Goal: Information Seeking & Learning: Find contact information

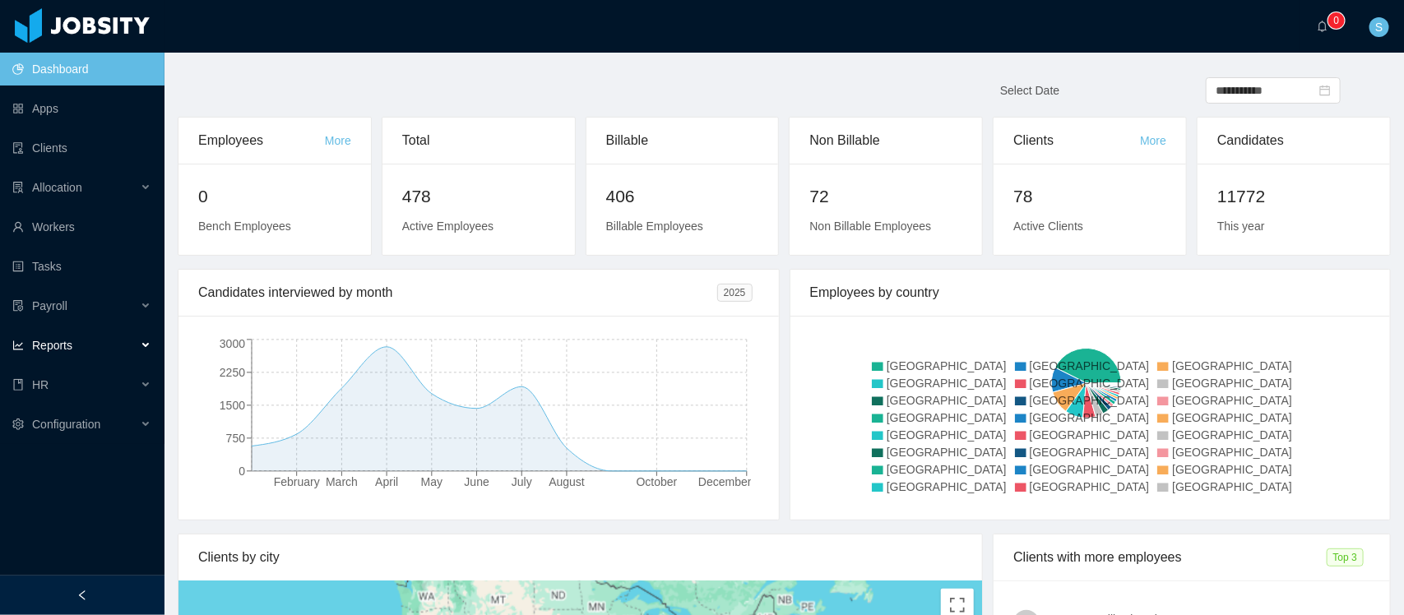
click at [122, 341] on div "Reports" at bounding box center [82, 345] width 165 height 33
click at [87, 393] on link "End Of Month" at bounding box center [88, 385] width 127 height 33
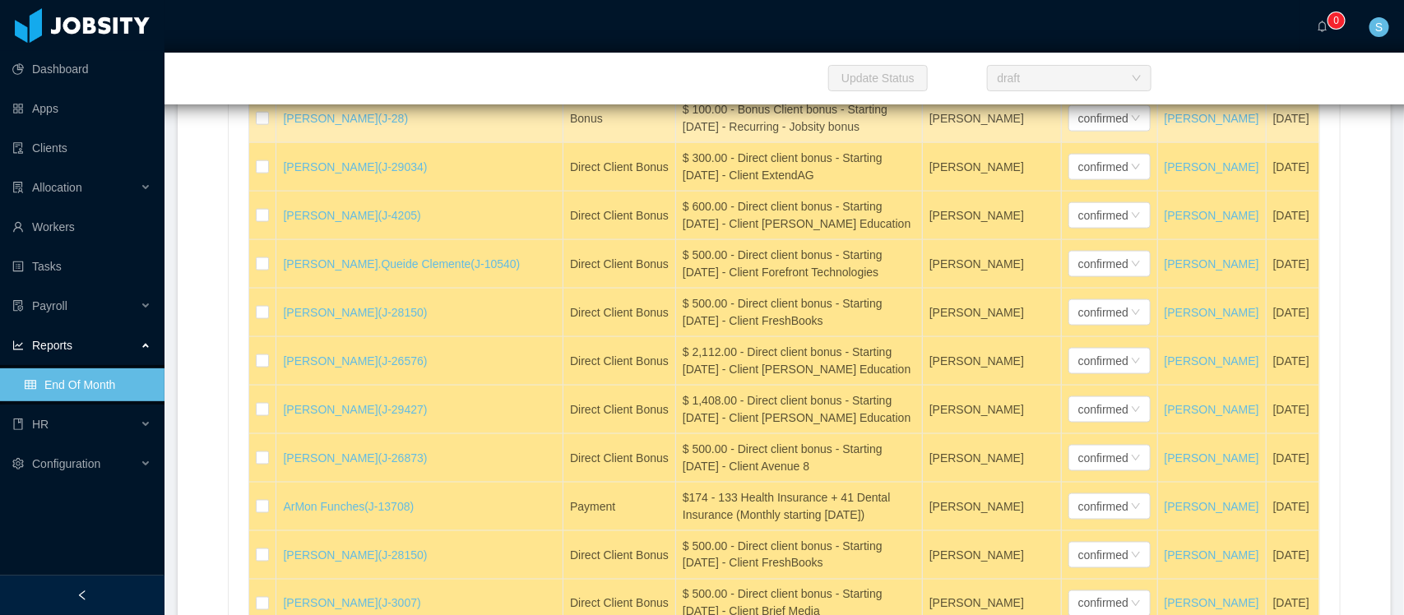
scroll to position [23009, 0]
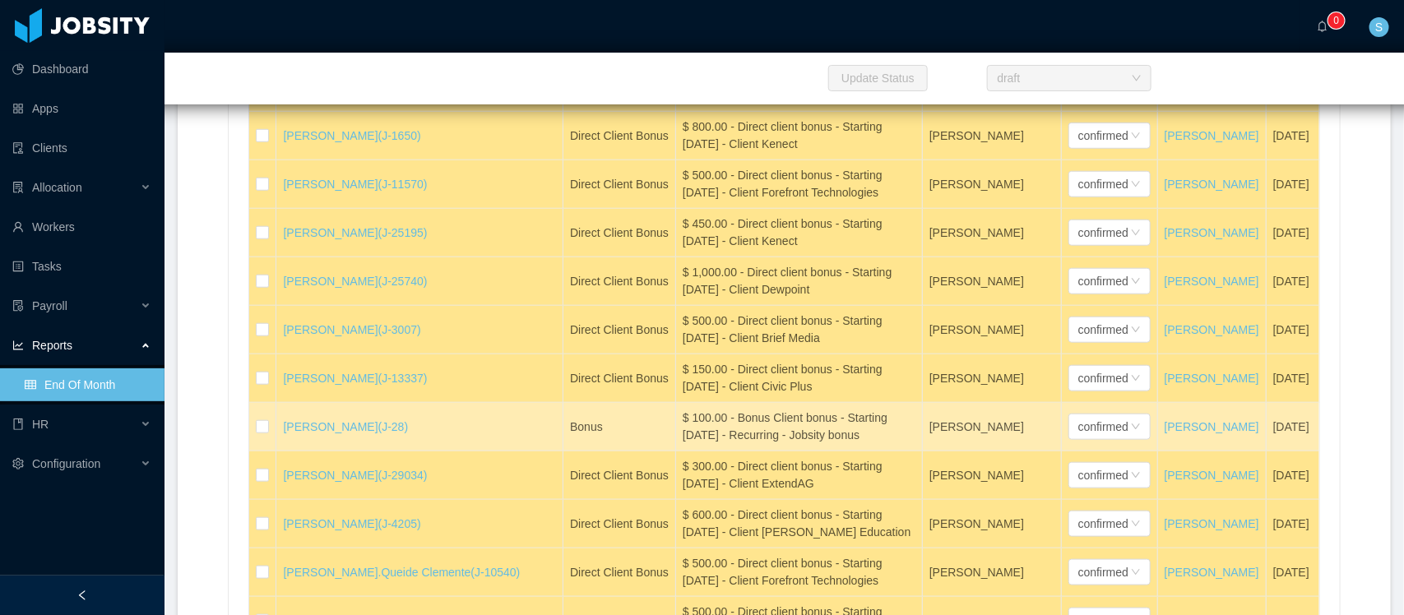
click at [95, 595] on div at bounding box center [82, 595] width 165 height 39
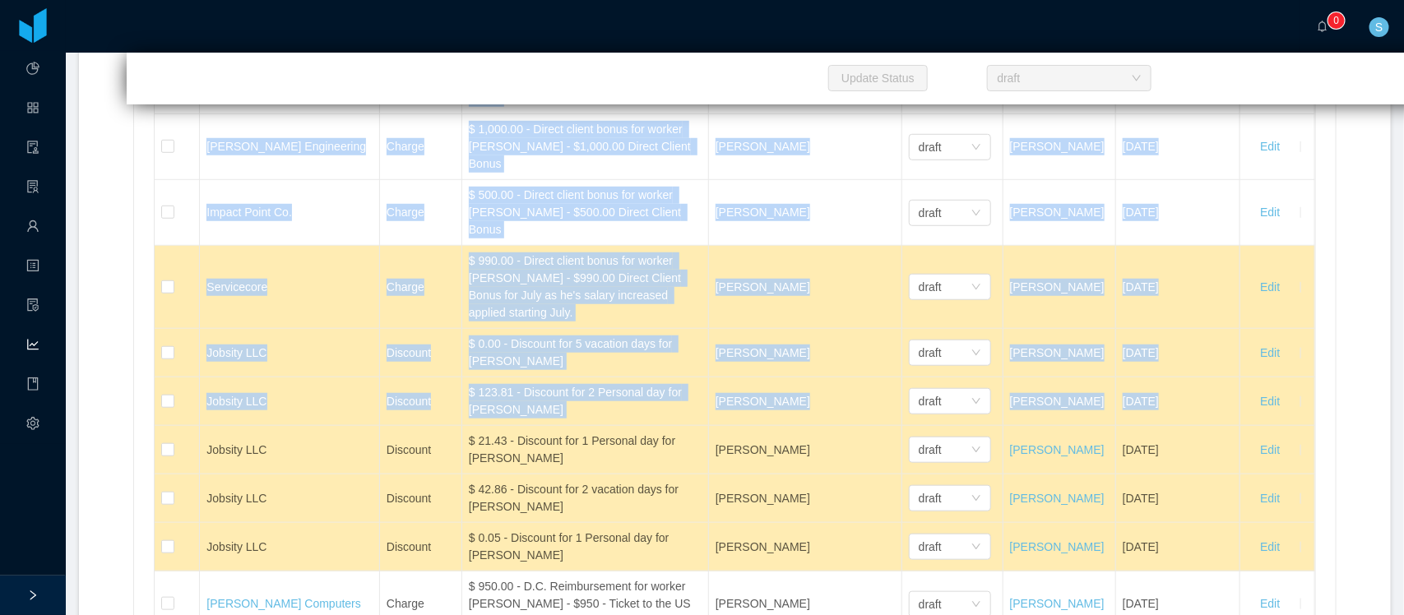
scroll to position [0, 0]
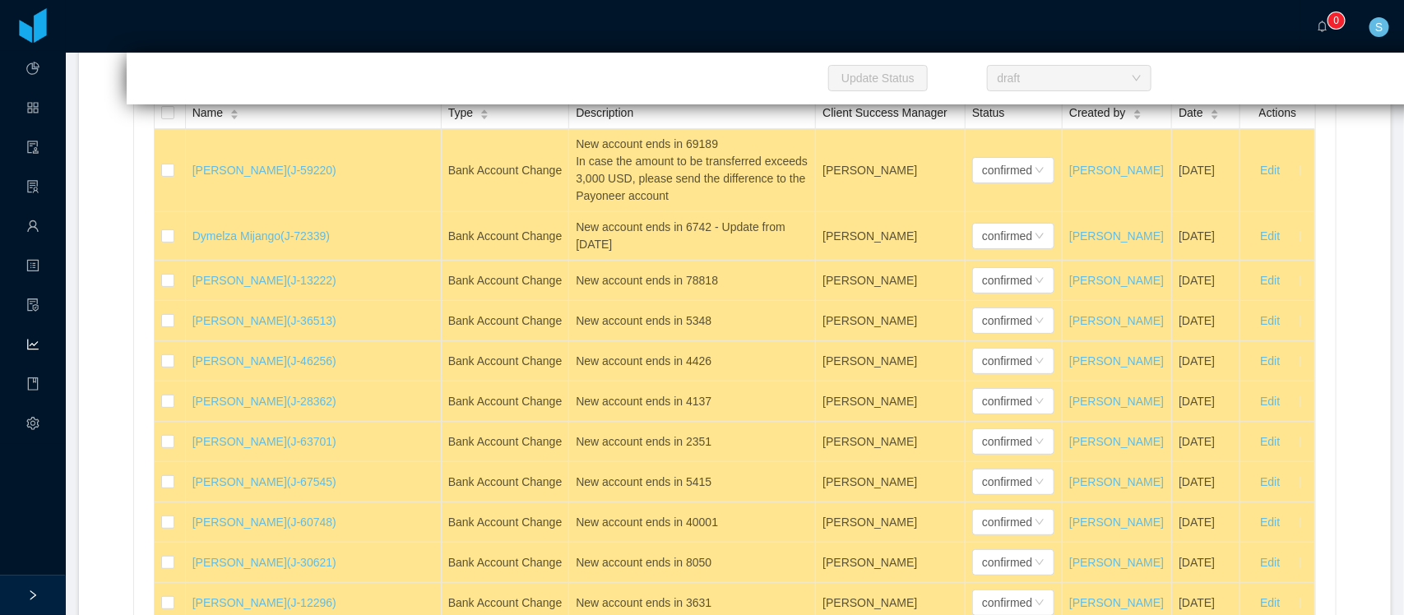
drag, startPoint x: 85, startPoint y: 239, endPoint x: 160, endPoint y: 156, distance: 112.4
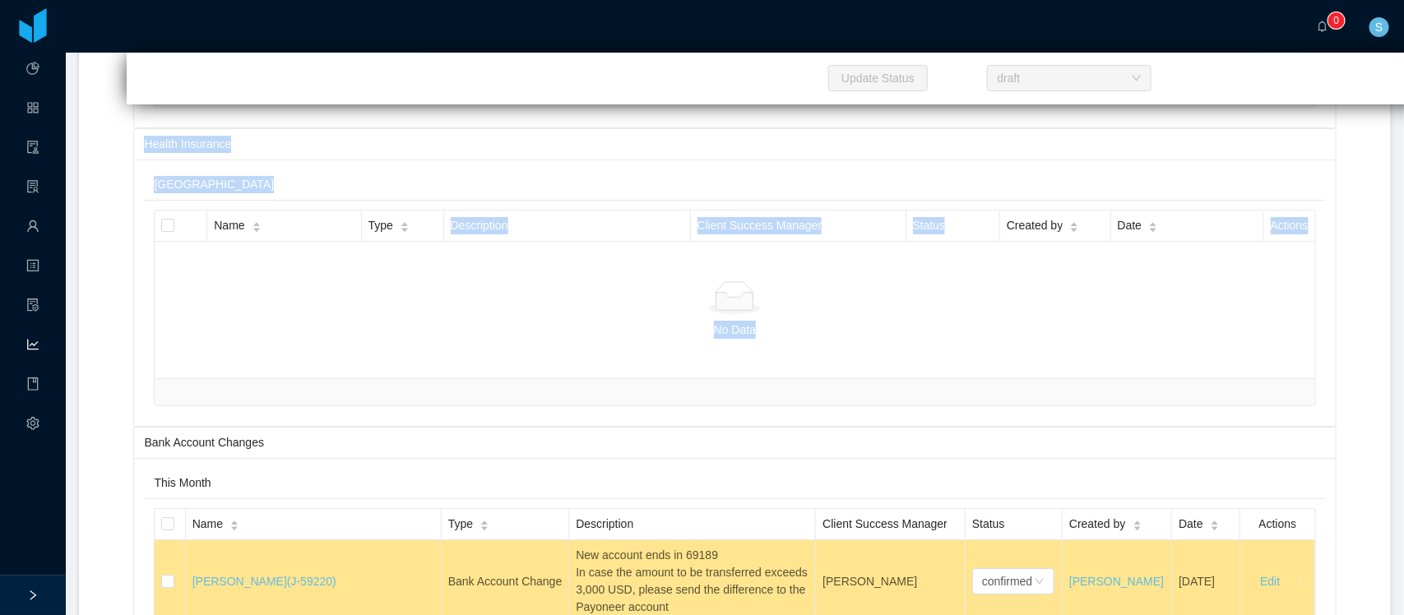
copy div "Updates Holidays TimeOffs Update Status draft Resources Starts Name Type Descri…"
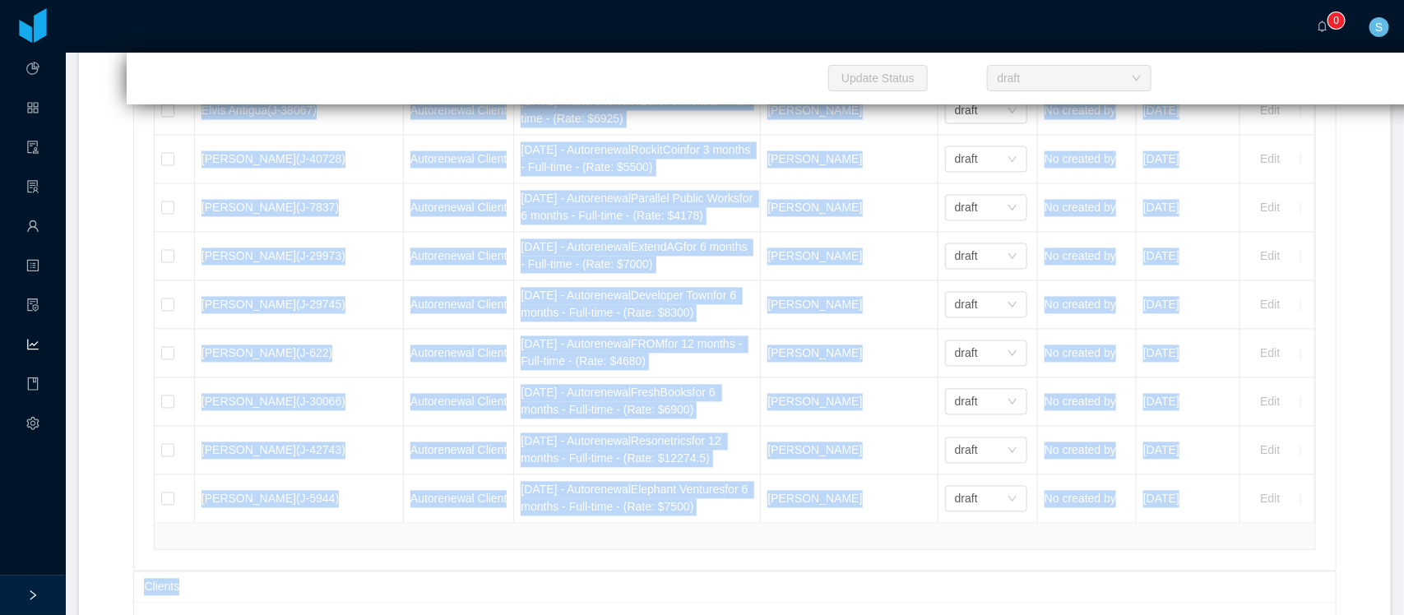
scroll to position [6685, 0]
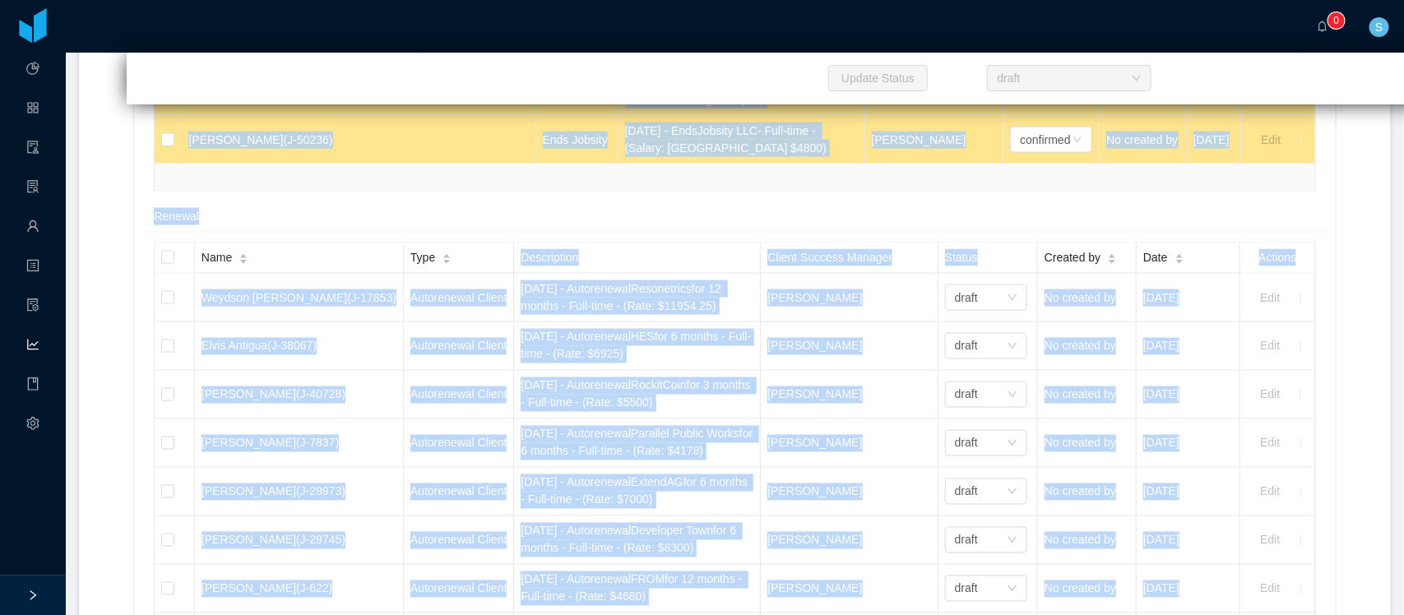
click at [77, 311] on section "··· 0 ··· S ··· Home / End Of Month / End Of Month Report Select Month ********…" at bounding box center [735, 307] width 1339 height 615
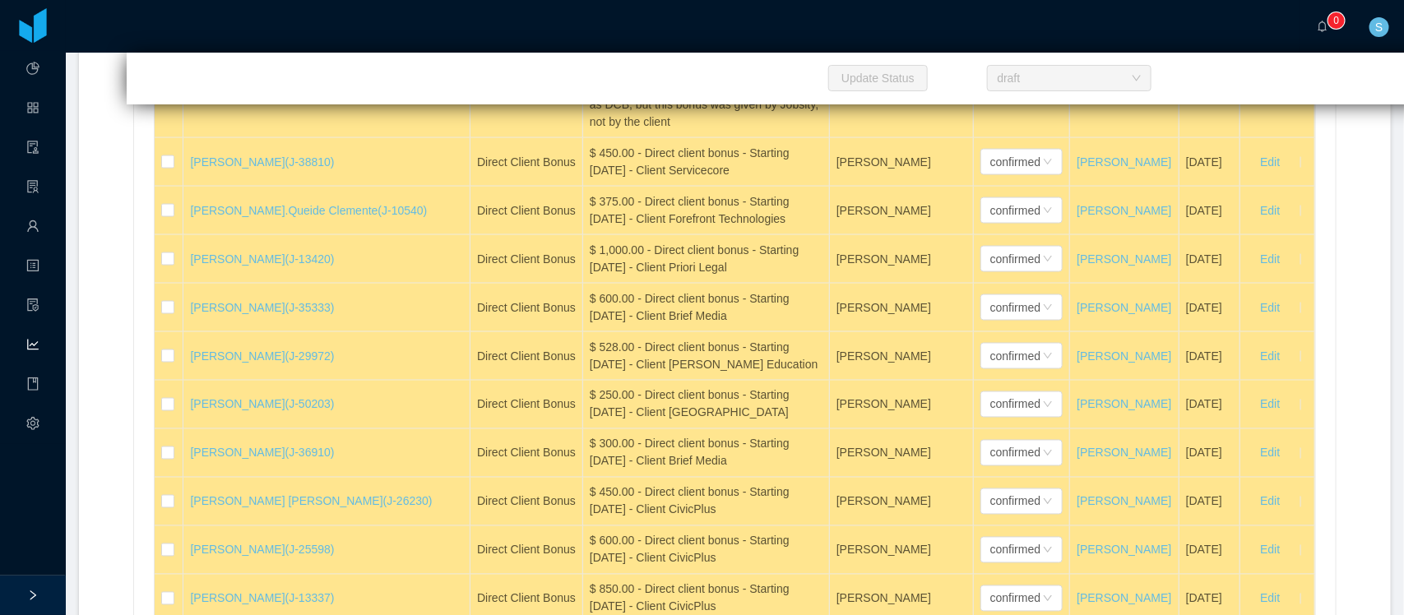
scroll to position [20672, 0]
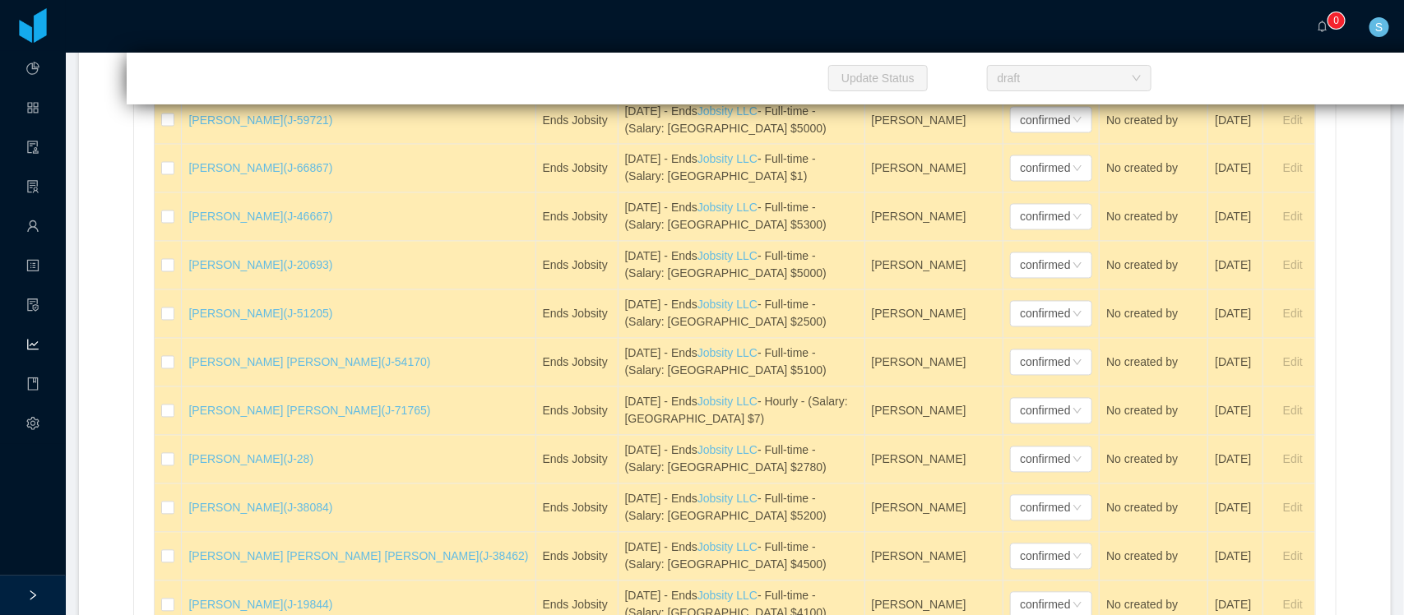
scroll to position [4087, 0]
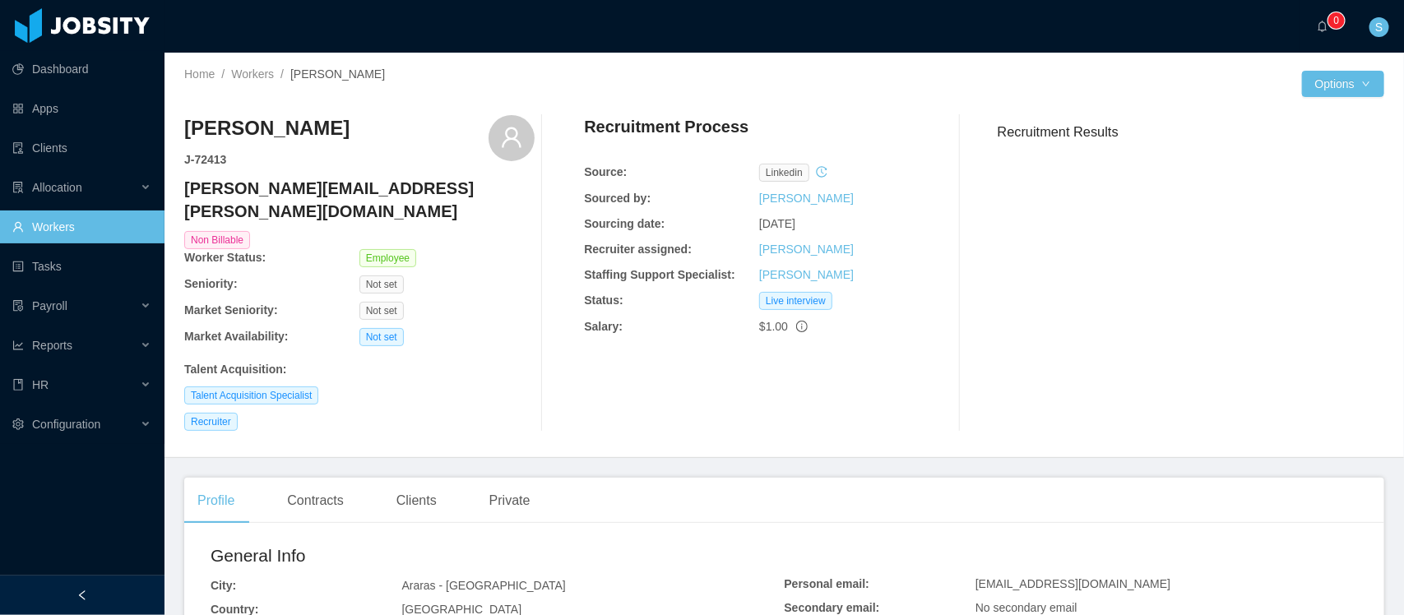
click at [348, 181] on h4 "miguel.rodrigues@jobsity.com" at bounding box center [359, 200] width 350 height 46
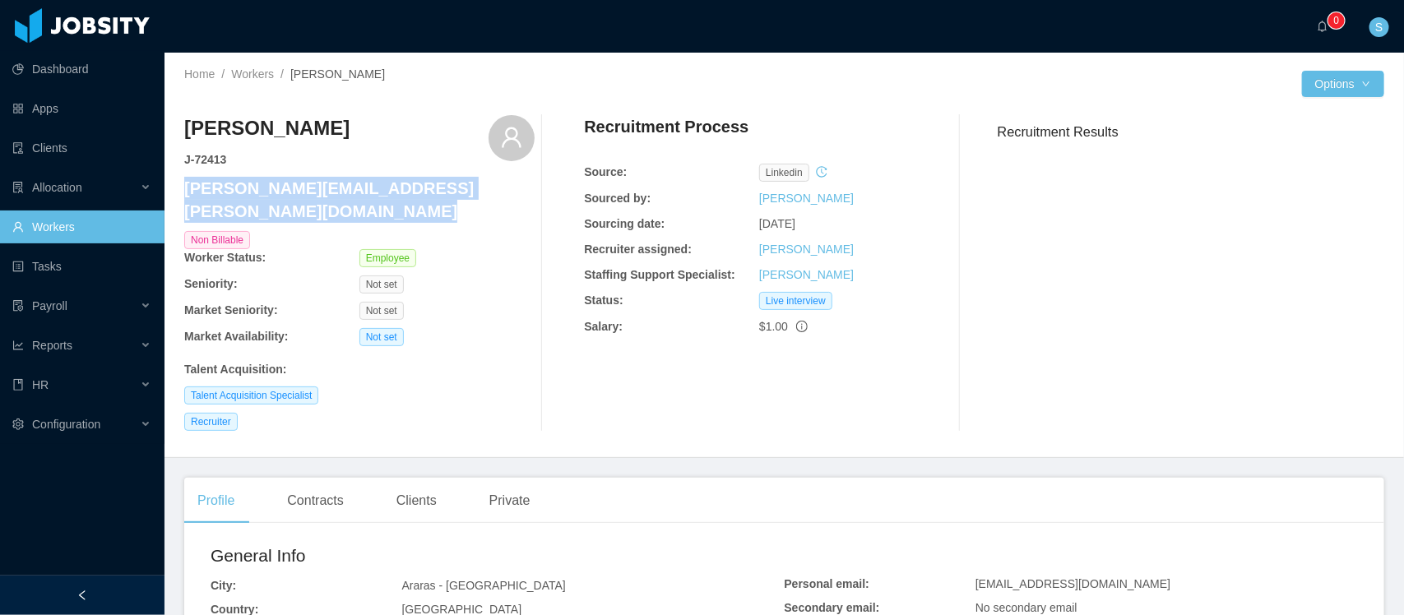
click at [348, 181] on h4 "miguel.rodrigues@jobsity.com" at bounding box center [359, 200] width 350 height 46
copy h4 "miguel.rodrigues@jobsity.com"
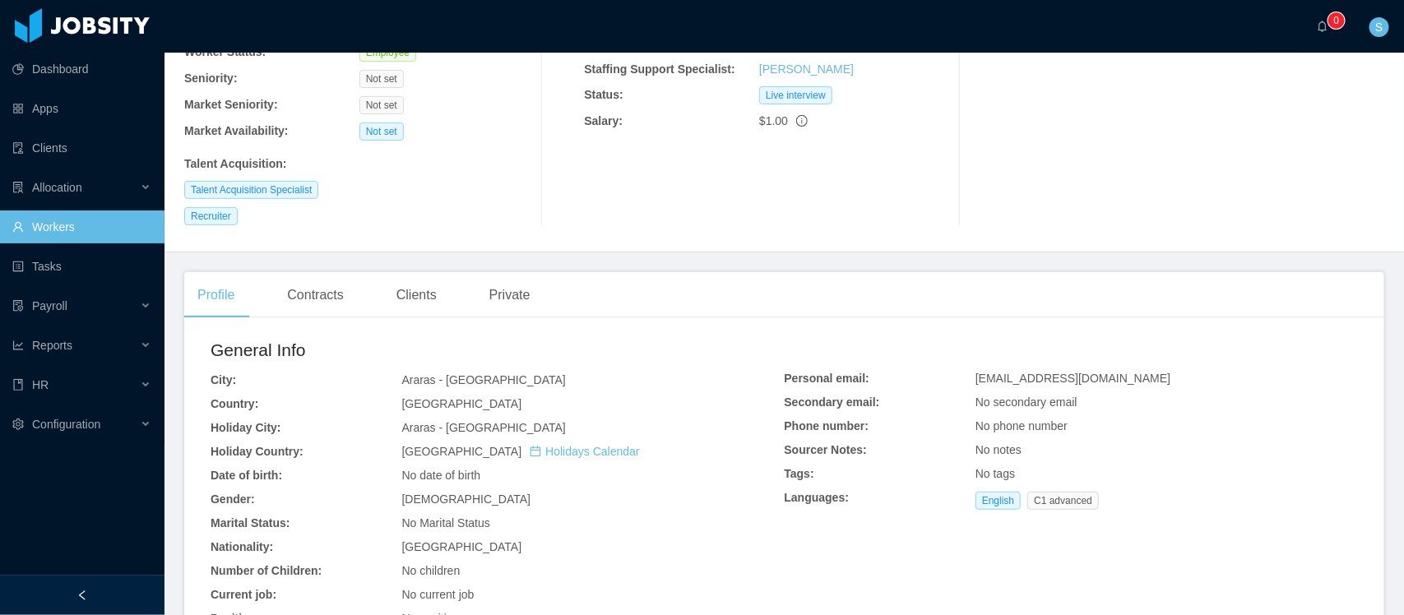
scroll to position [309, 0]
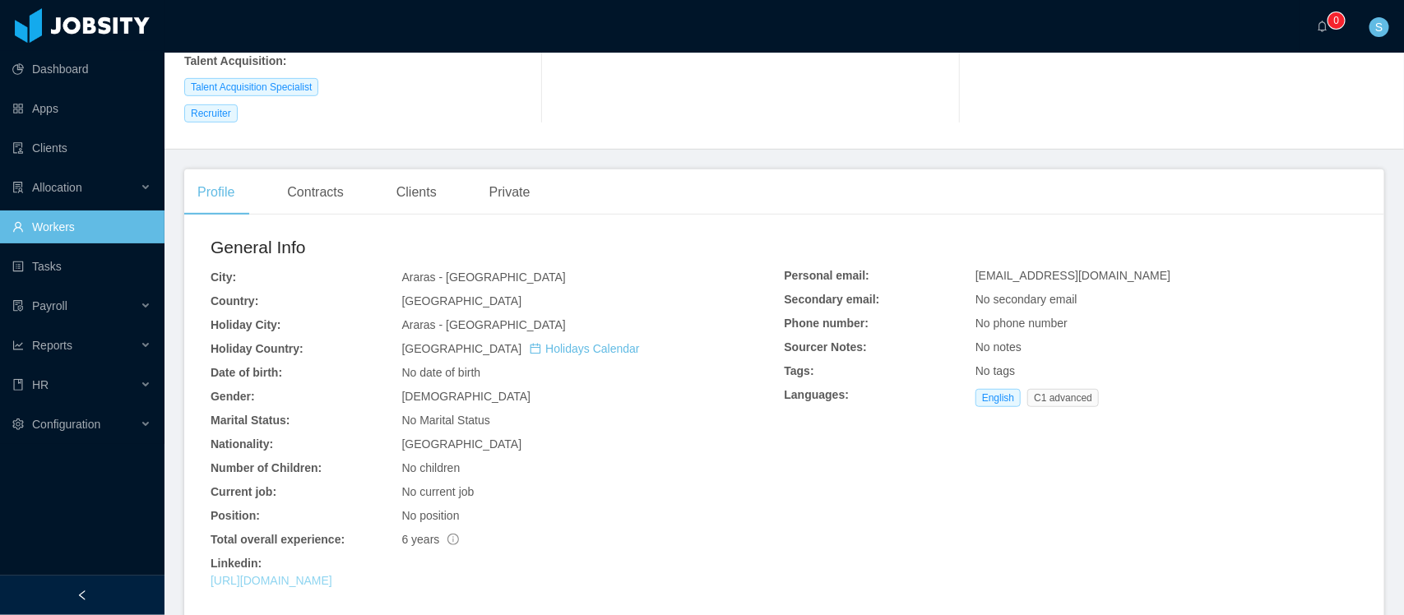
click at [332, 574] on link "https://www.linkedin.com/in/miguelcavole" at bounding box center [272, 580] width 122 height 13
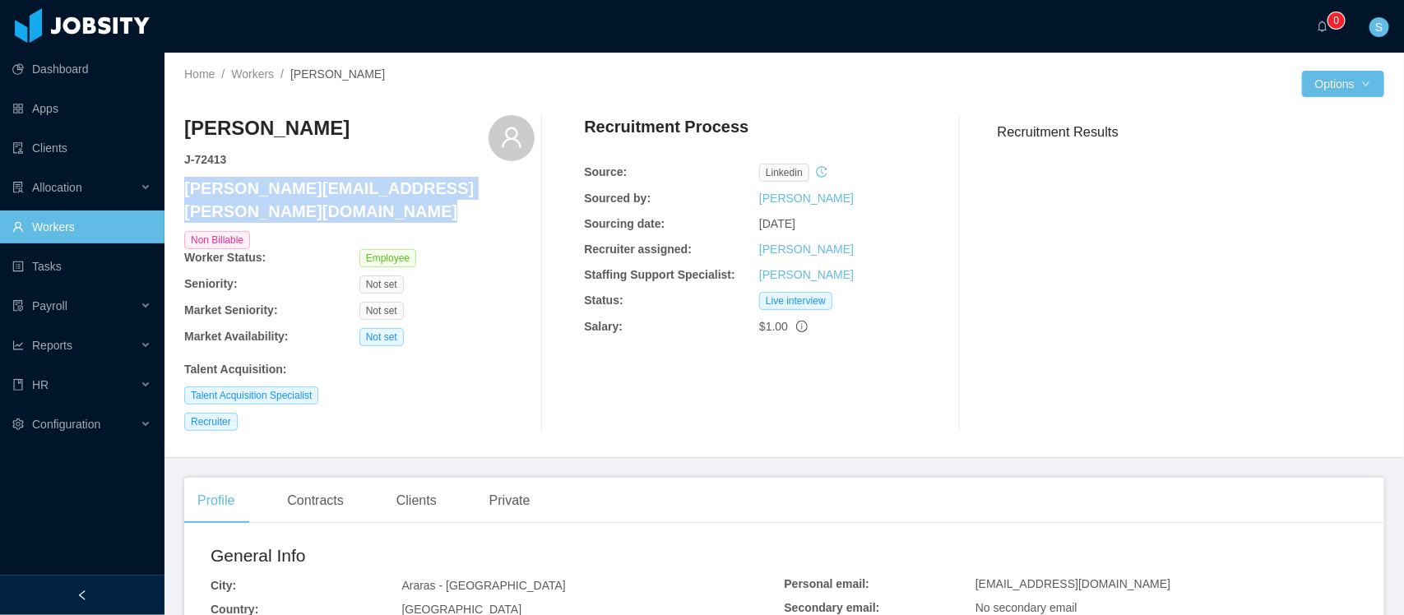
scroll to position [206, 0]
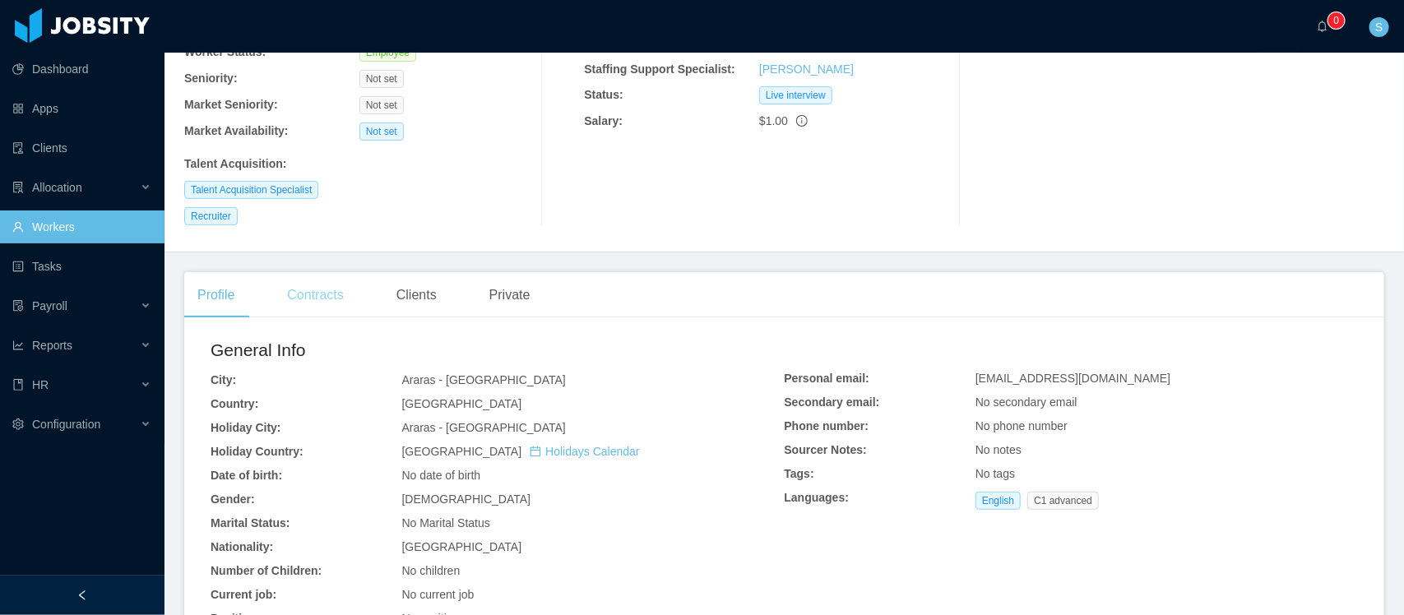
click at [305, 272] on div "Contracts" at bounding box center [315, 295] width 82 height 46
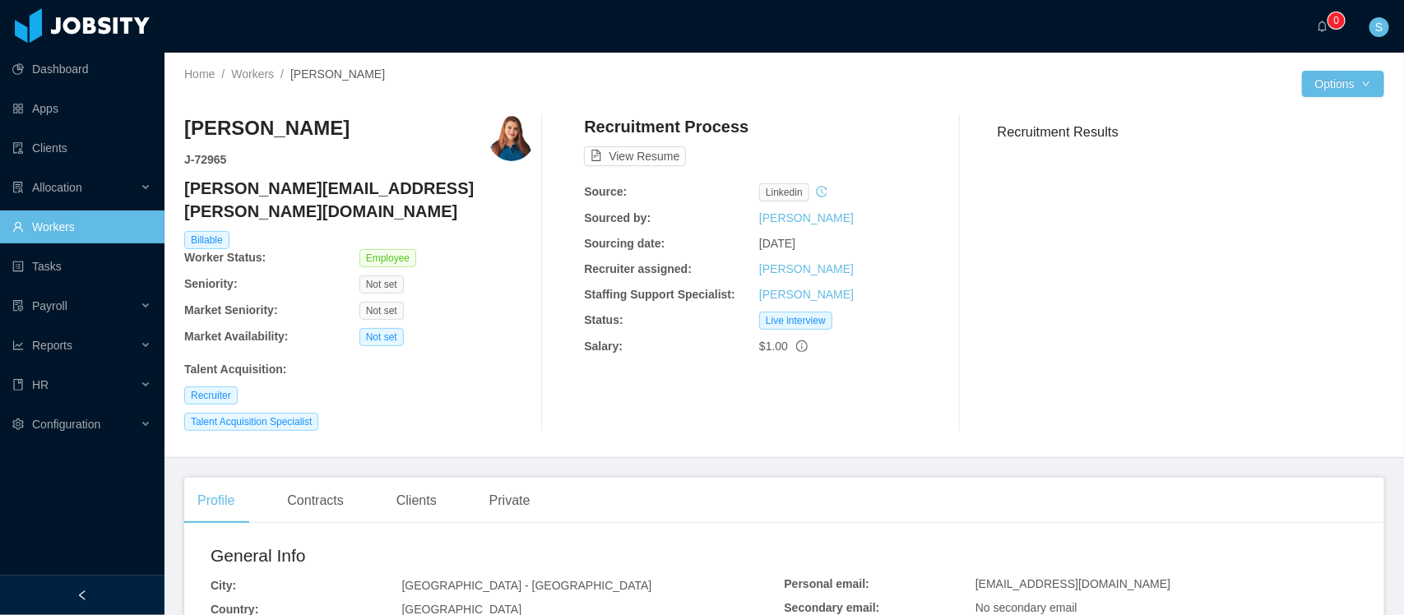
click at [325, 185] on h4 "silvia.andrade@jobsity.com" at bounding box center [359, 200] width 350 height 46
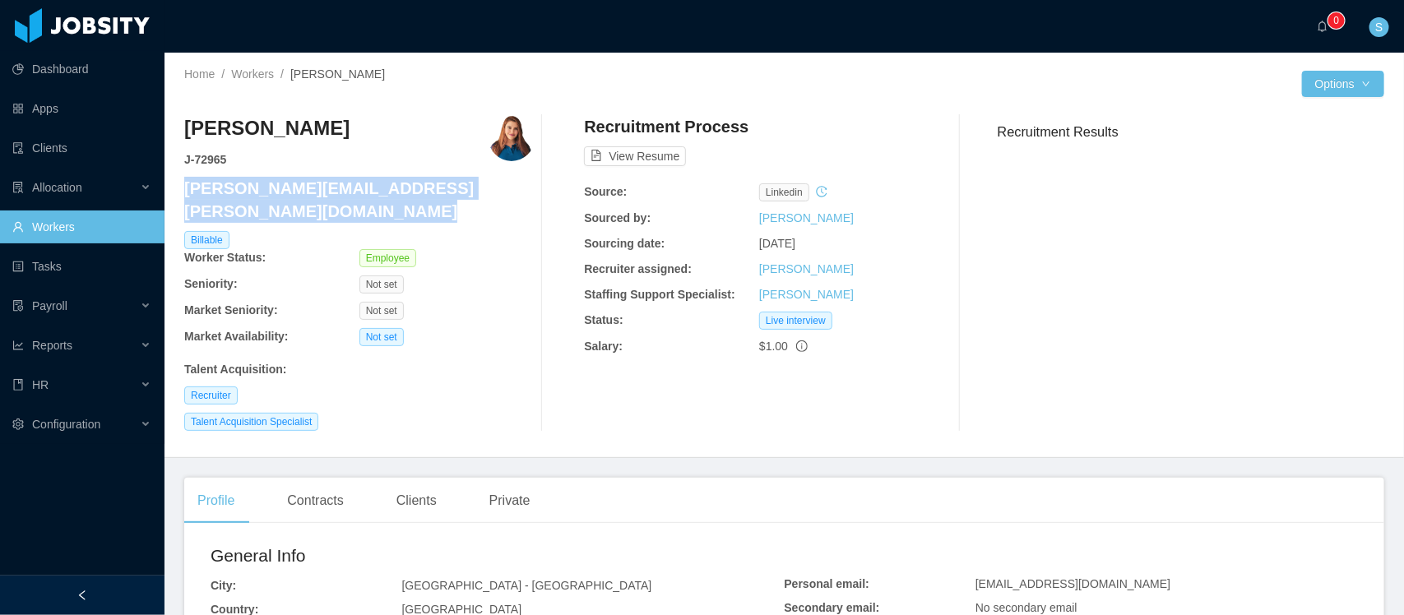
click at [325, 185] on h4 "silvia.andrade@jobsity.com" at bounding box center [359, 200] width 350 height 46
copy h4 "silvia.andrade@jobsity.com"
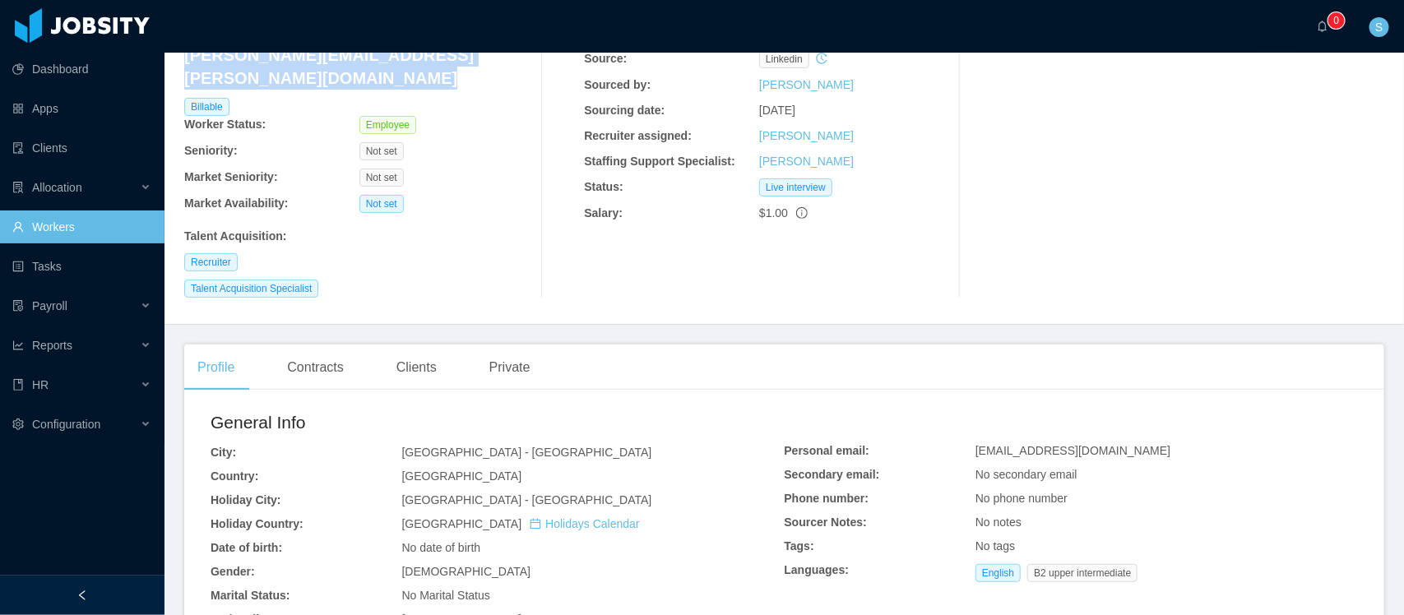
scroll to position [309, 0]
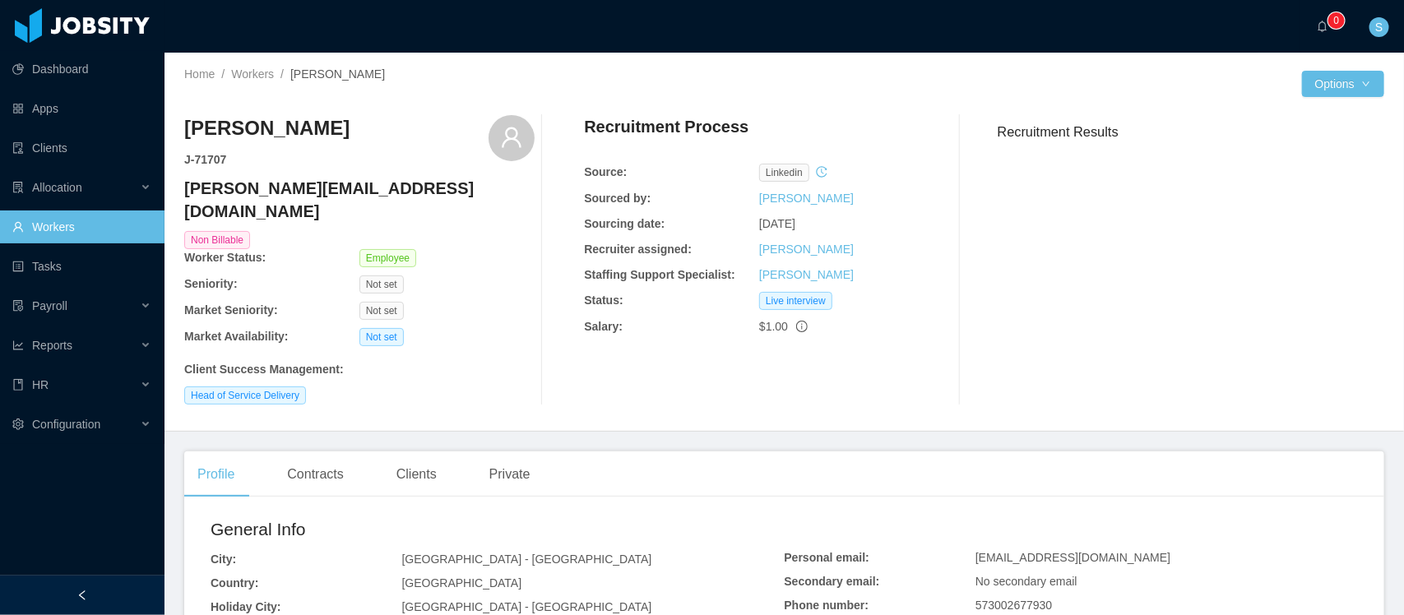
click at [289, 194] on h4 "[PERSON_NAME][EMAIL_ADDRESS][DOMAIN_NAME]" at bounding box center [359, 200] width 350 height 46
click at [289, 194] on h4 "javier.chia@jobsity.com" at bounding box center [359, 200] width 350 height 46
copy h4 "javier.chia@jobsity.com"
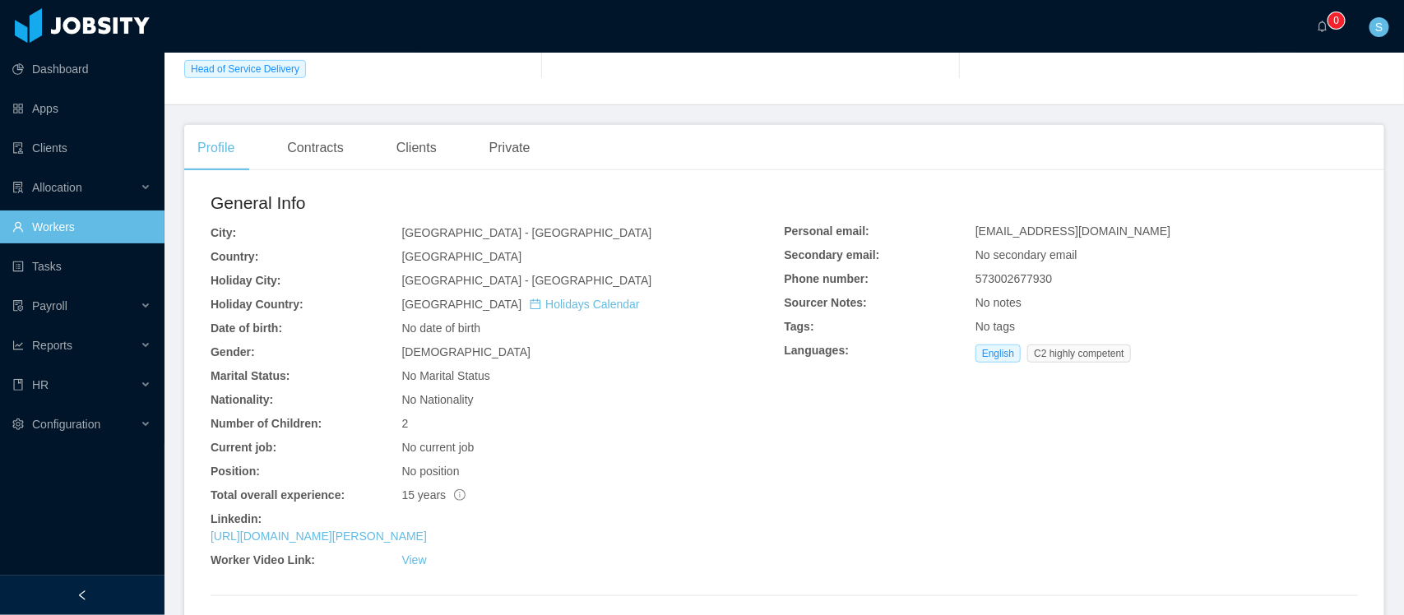
scroll to position [203, 0]
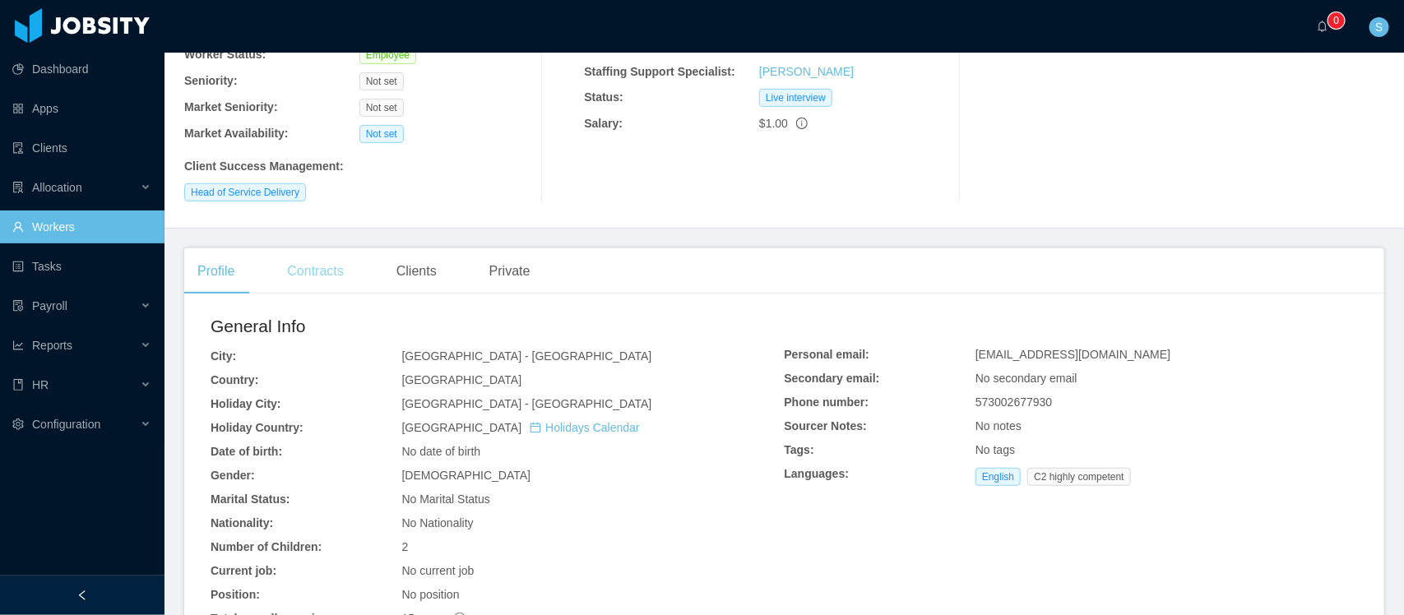
click at [336, 249] on div "Contracts" at bounding box center [315, 271] width 82 height 46
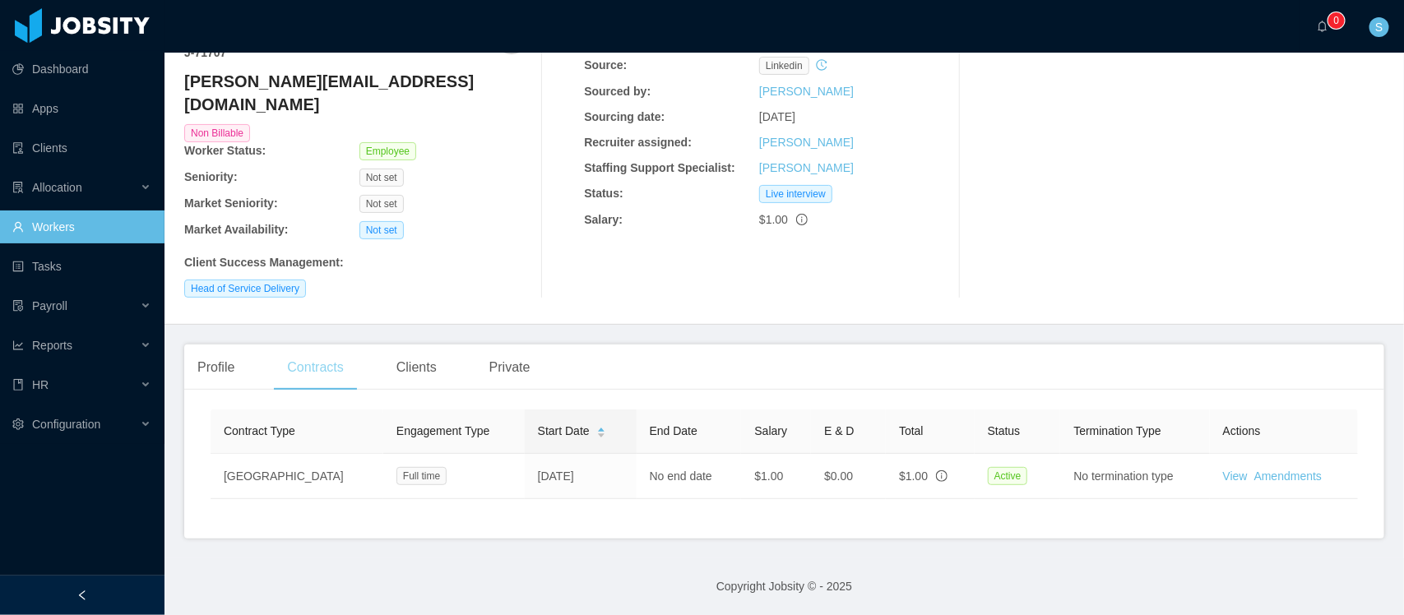
scroll to position [103, 0]
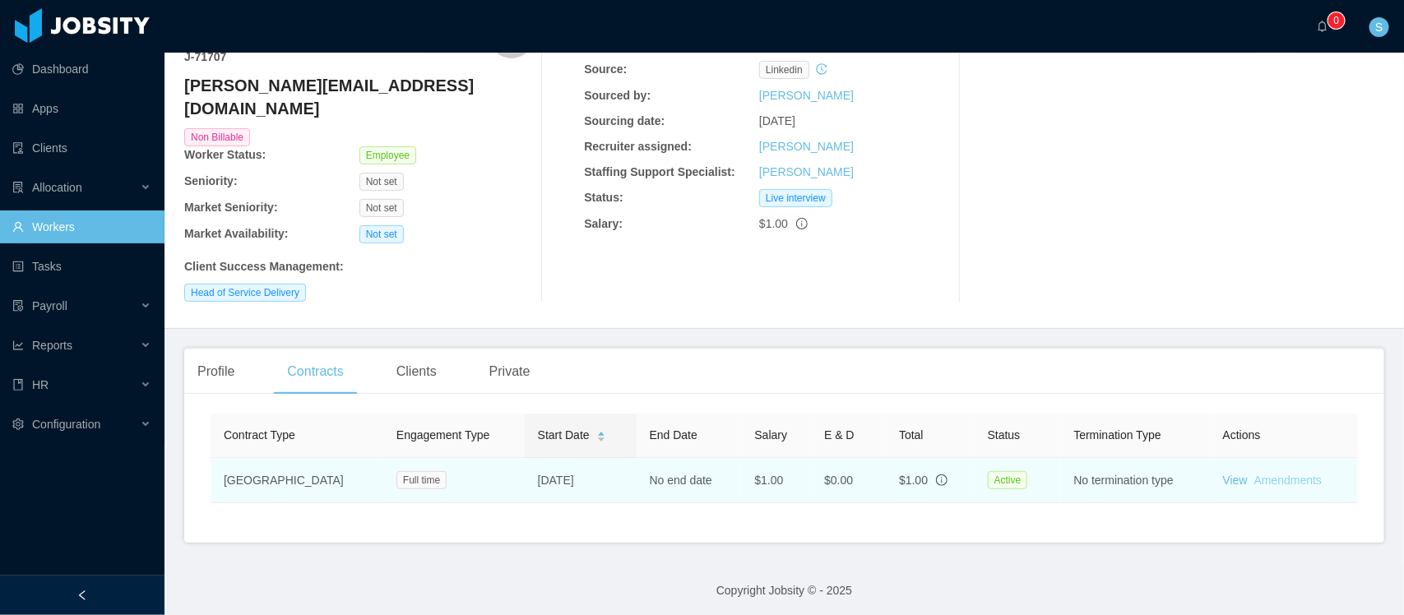
click at [1264, 474] on link "Amendments" at bounding box center [1288, 480] width 67 height 13
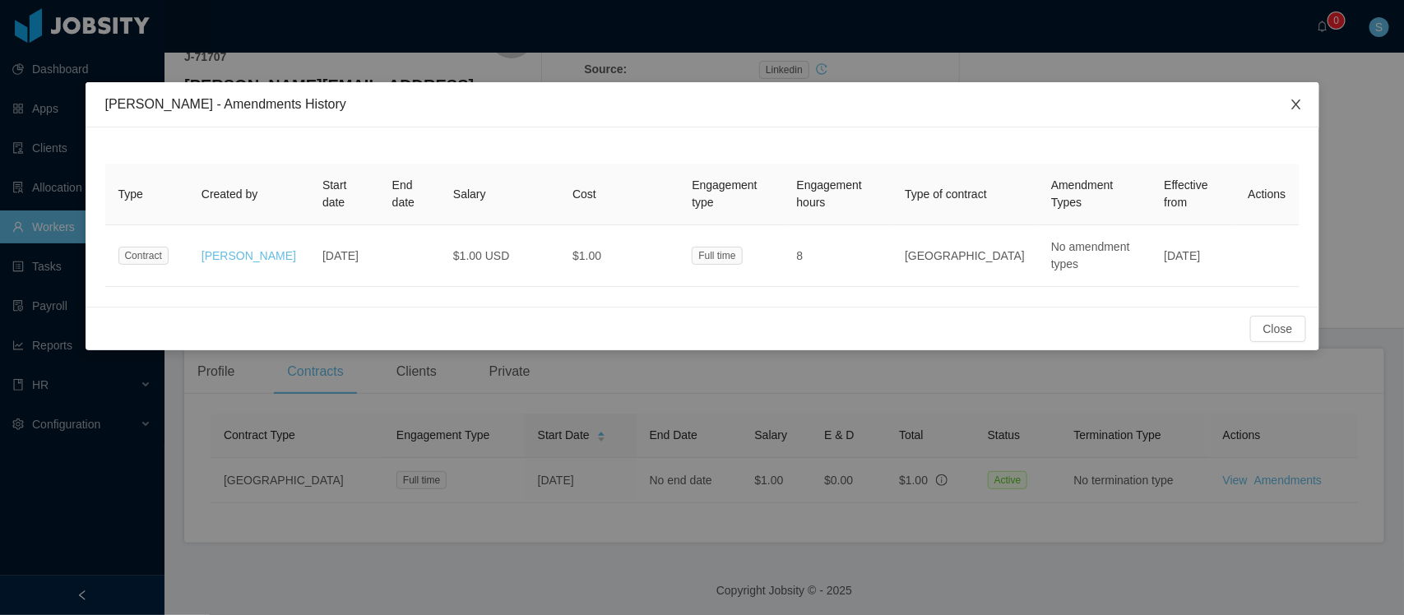
click at [1296, 103] on icon "icon: close" at bounding box center [1296, 104] width 13 height 13
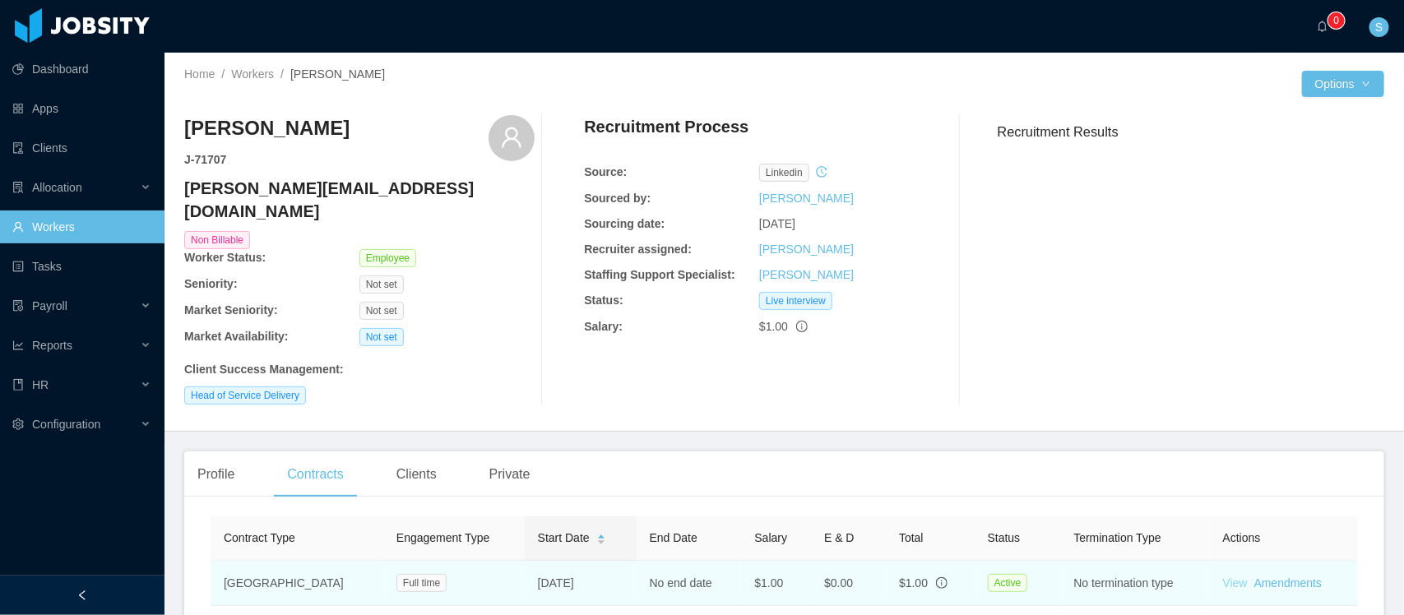
click at [1223, 577] on link "View" at bounding box center [1235, 583] width 25 height 13
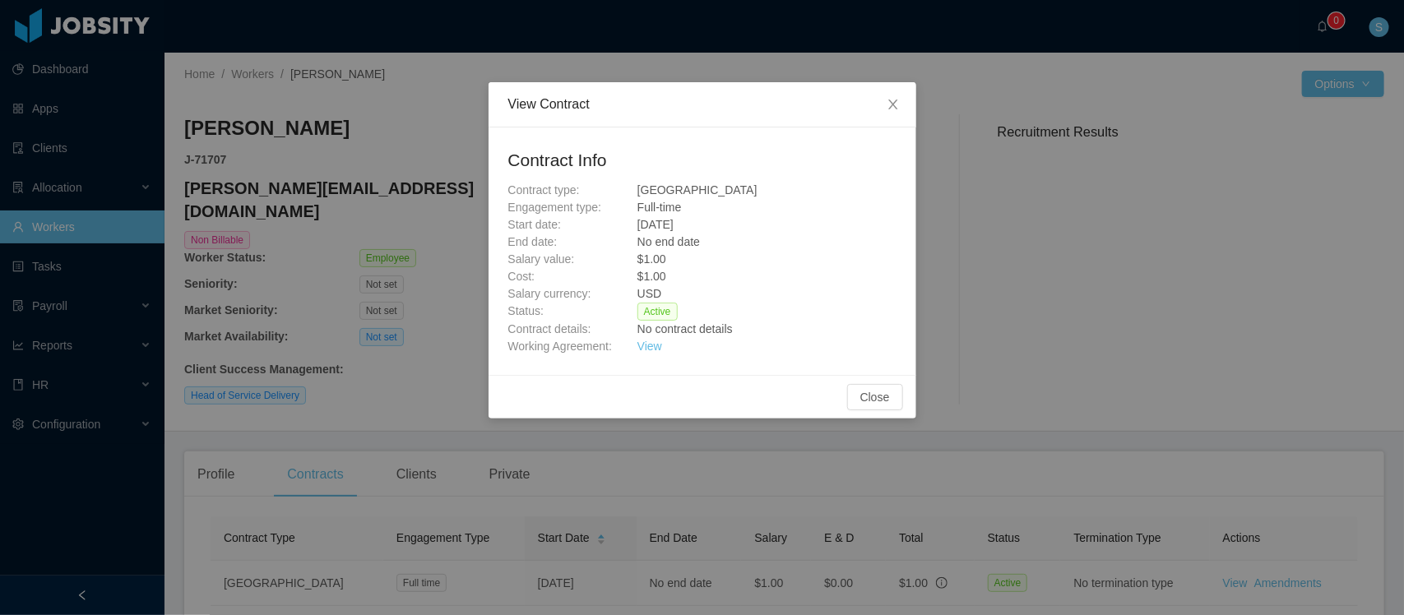
click at [660, 355] on div "View" at bounding box center [767, 346] width 259 height 17
click at [648, 350] on link "View" at bounding box center [650, 346] width 25 height 13
click at [885, 109] on span "Close" at bounding box center [893, 105] width 46 height 46
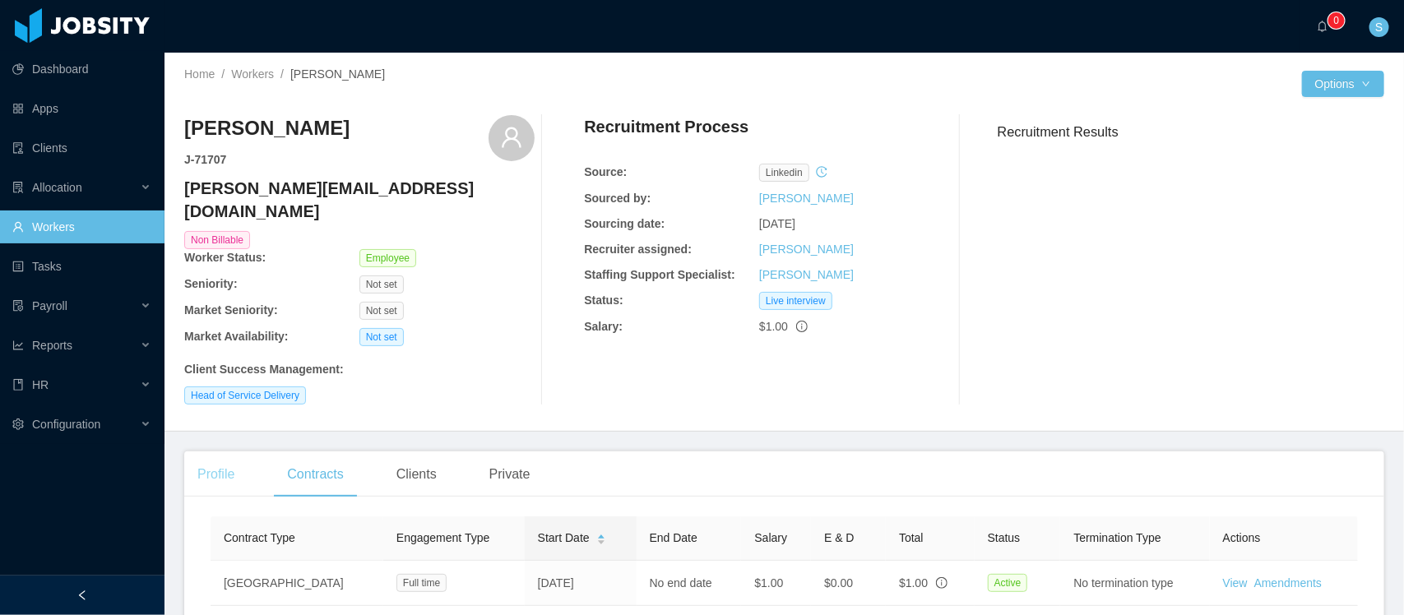
click at [228, 452] on div "Profile" at bounding box center [215, 475] width 63 height 46
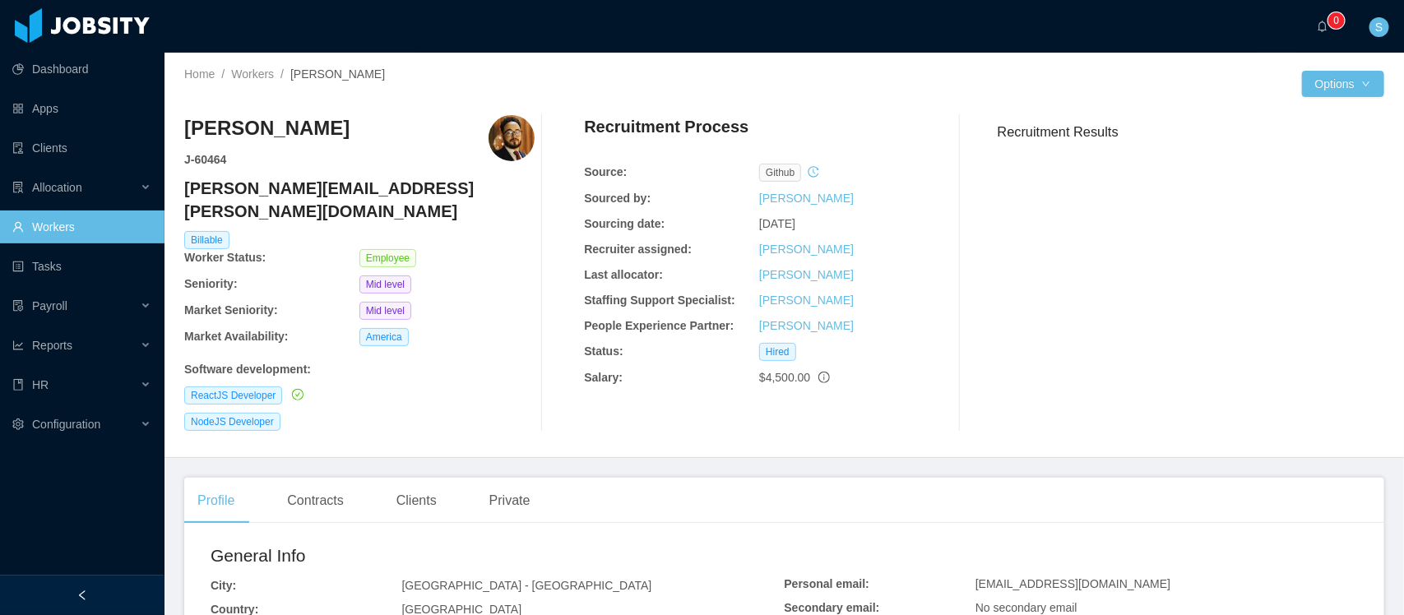
click at [364, 188] on h4 "[PERSON_NAME][EMAIL_ADDRESS][PERSON_NAME][DOMAIN_NAME]" at bounding box center [359, 200] width 350 height 46
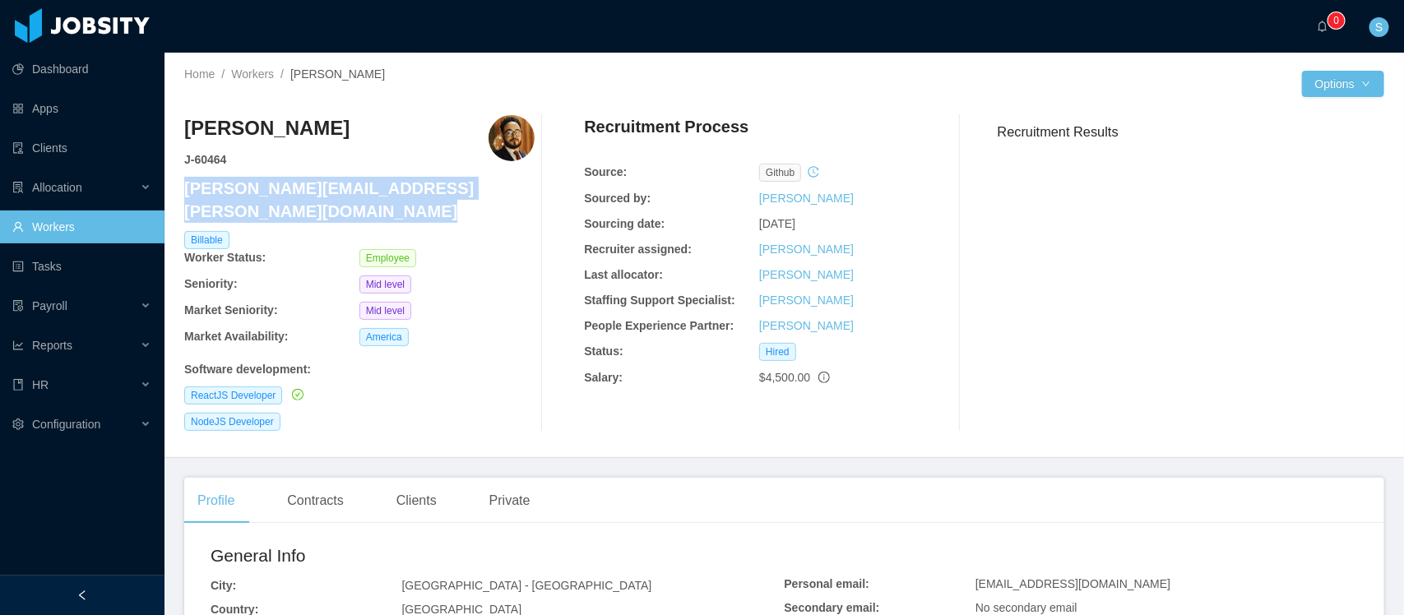
click at [364, 188] on h4 "[PERSON_NAME][EMAIL_ADDRESS][PERSON_NAME][DOMAIN_NAME]" at bounding box center [359, 200] width 350 height 46
copy h4 "[PERSON_NAME][EMAIL_ADDRESS][PERSON_NAME][DOMAIN_NAME]"
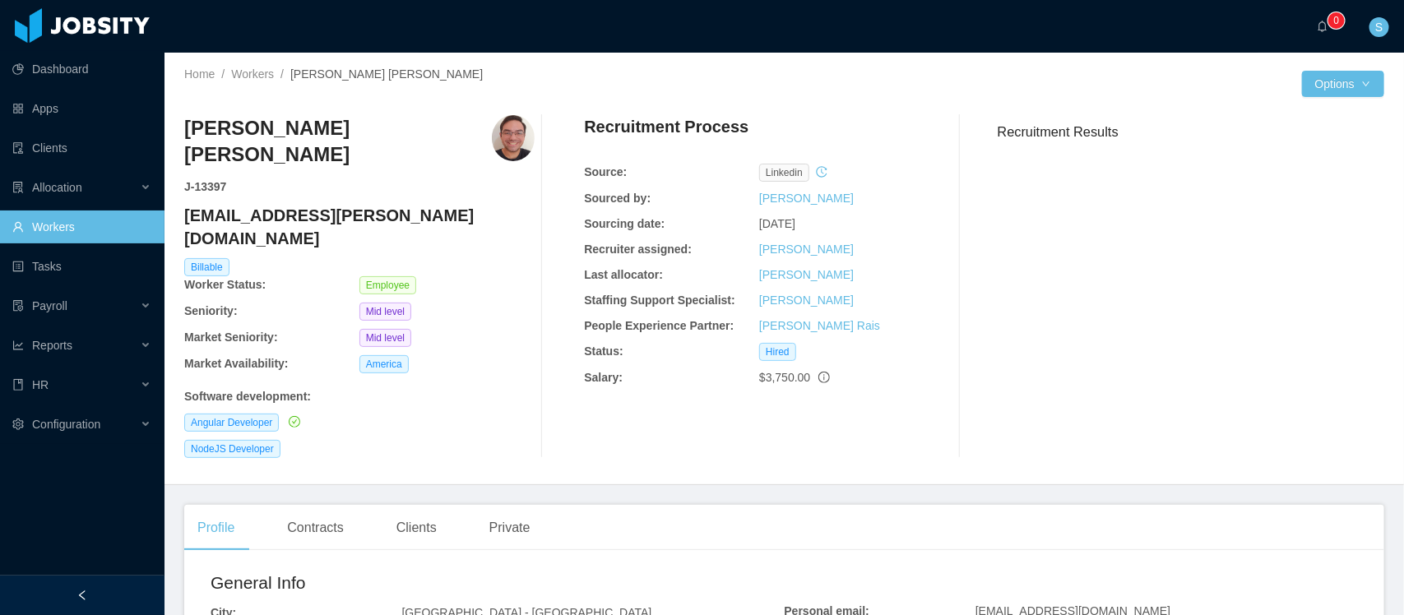
click at [253, 204] on h4 "[EMAIL_ADDRESS][PERSON_NAME][DOMAIN_NAME]" at bounding box center [359, 227] width 350 height 46
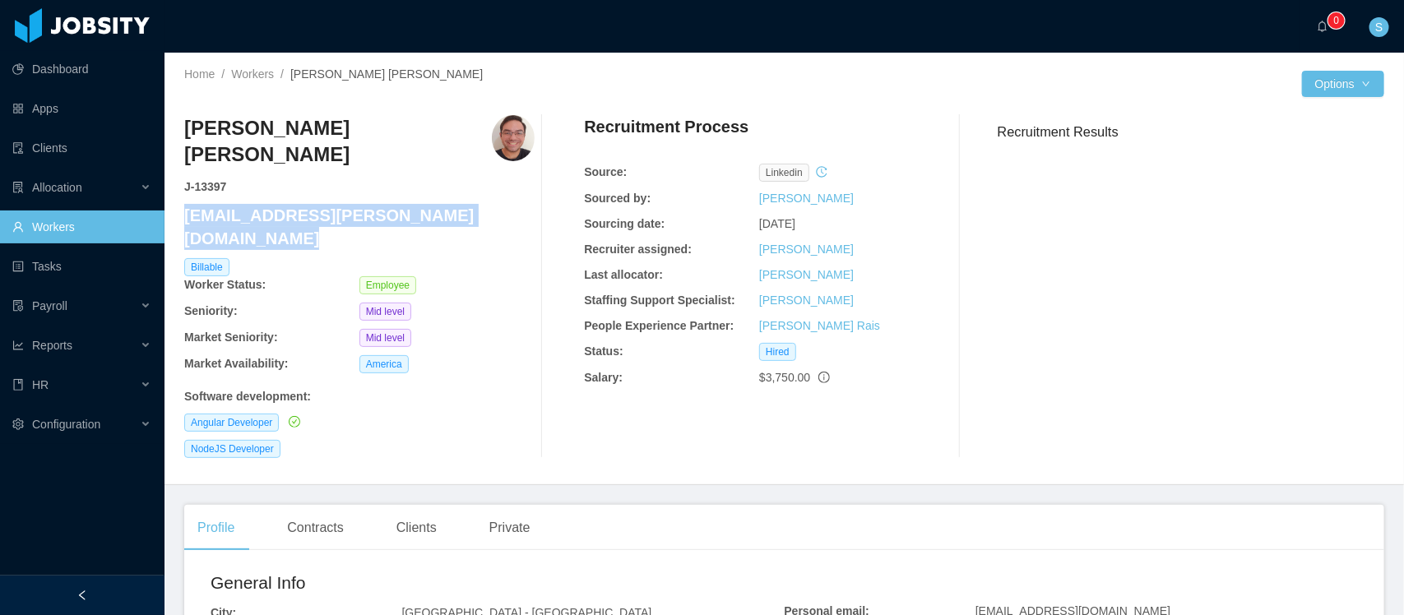
click at [253, 204] on h4 "[EMAIL_ADDRESS][PERSON_NAME][DOMAIN_NAME]" at bounding box center [359, 227] width 350 height 46
copy h4 "[EMAIL_ADDRESS][PERSON_NAME][DOMAIN_NAME]"
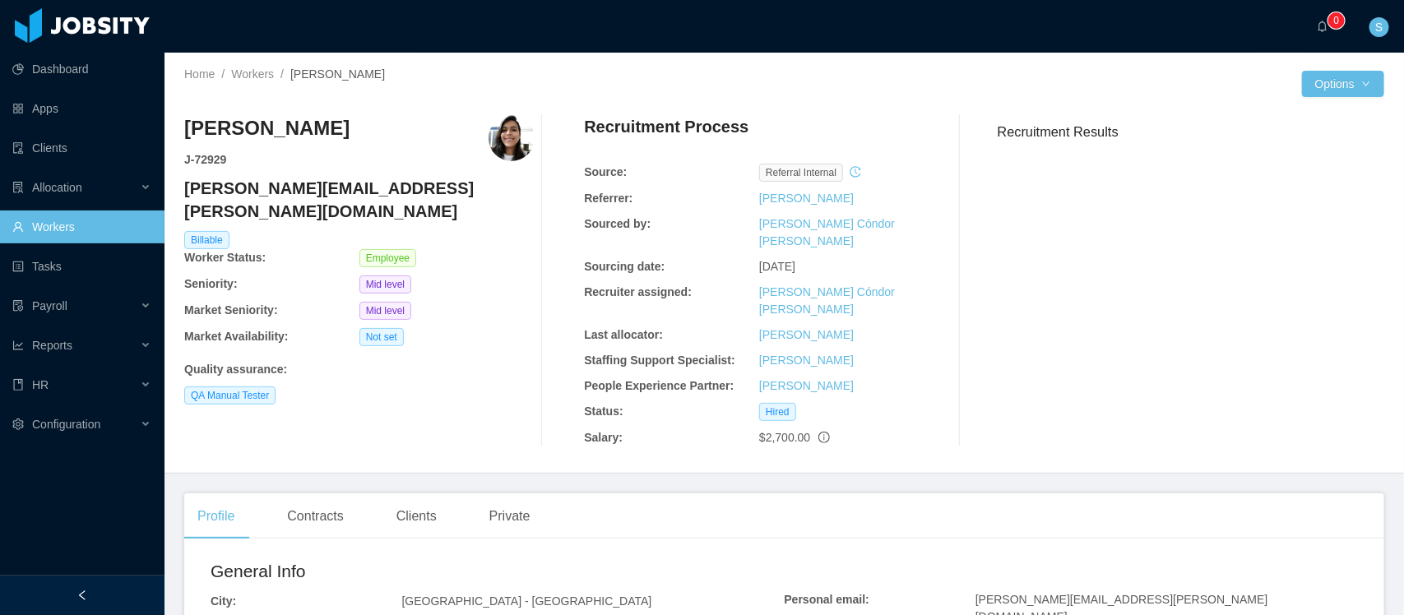
click at [331, 182] on h4 "[PERSON_NAME][EMAIL_ADDRESS][PERSON_NAME][DOMAIN_NAME]" at bounding box center [359, 200] width 350 height 46
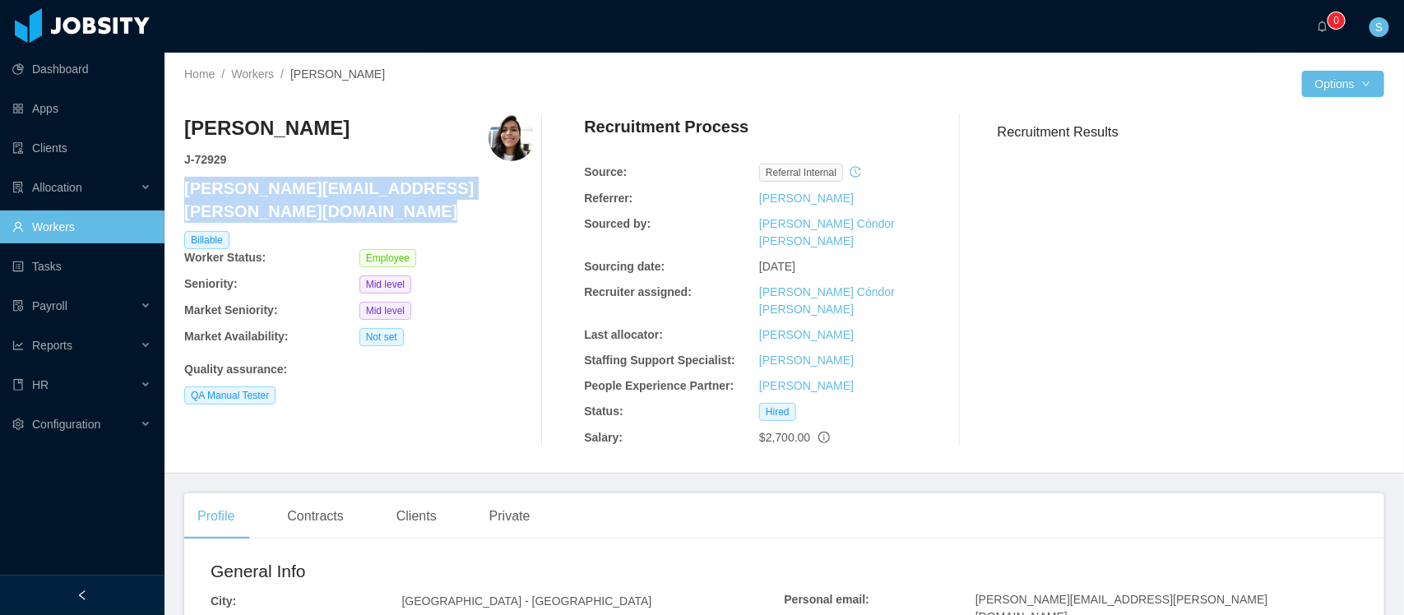
click at [331, 182] on h4 "[PERSON_NAME][EMAIL_ADDRESS][PERSON_NAME][DOMAIN_NAME]" at bounding box center [359, 200] width 350 height 46
copy h4 "[PERSON_NAME][EMAIL_ADDRESS][PERSON_NAME][DOMAIN_NAME]"
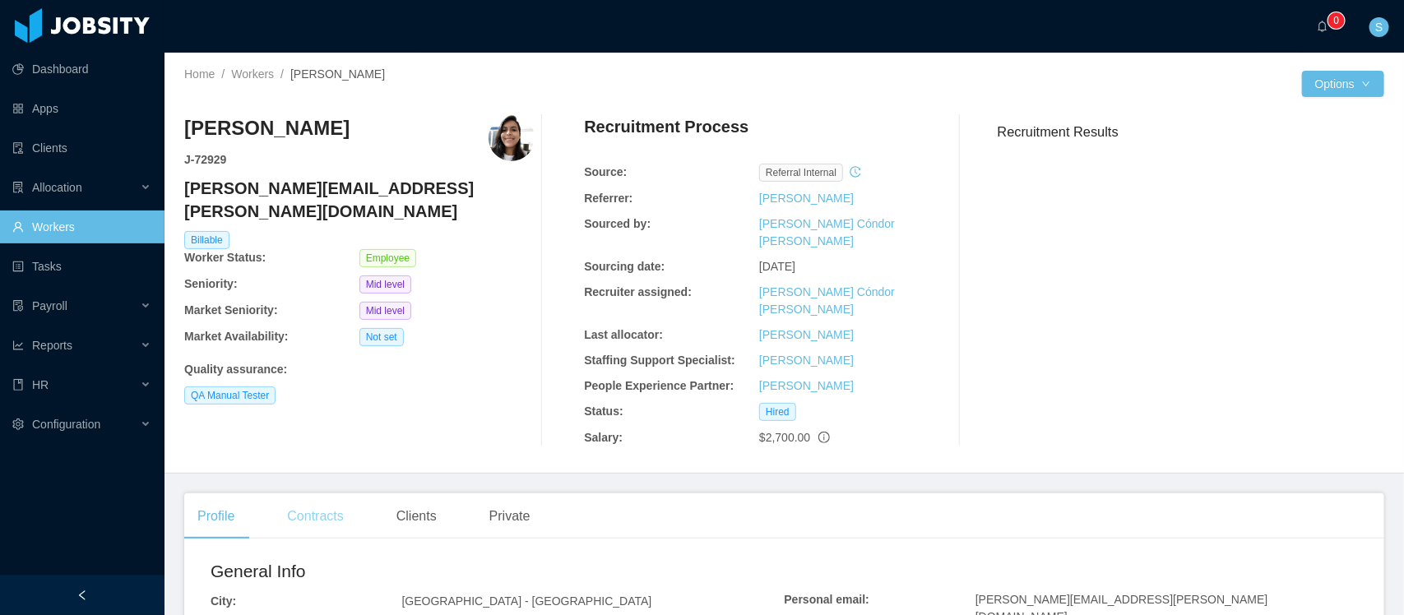
click at [332, 494] on div "Contracts" at bounding box center [315, 517] width 82 height 46
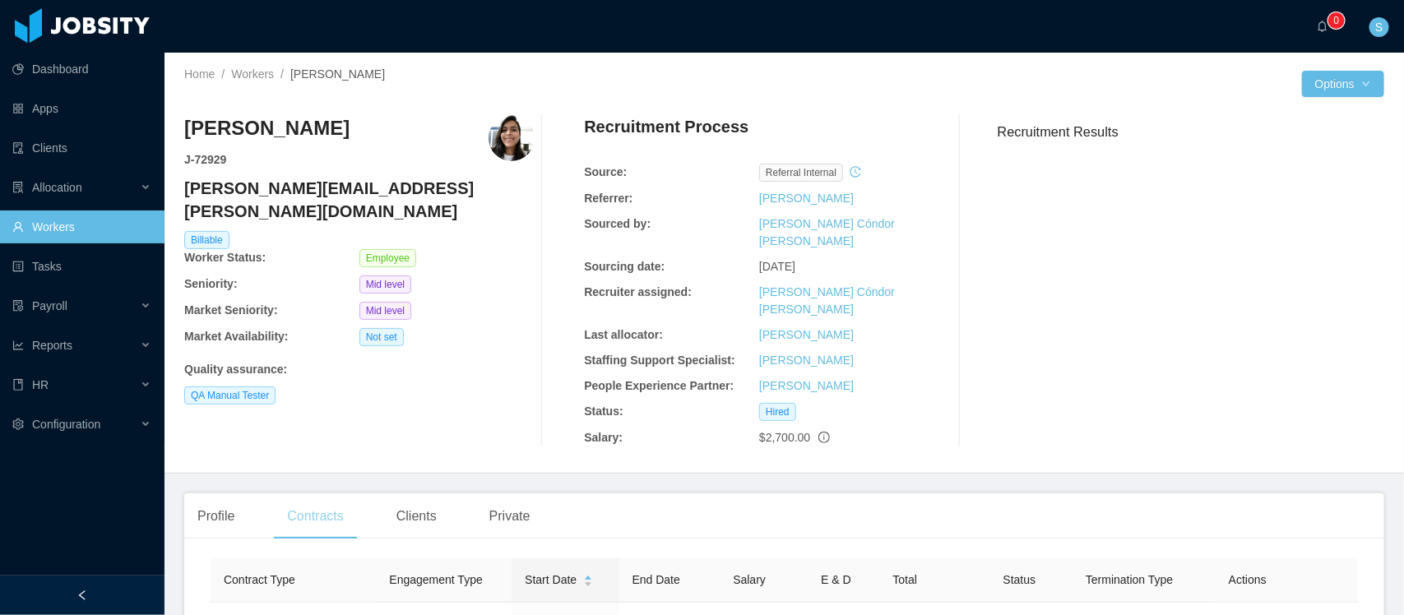
scroll to position [103, 0]
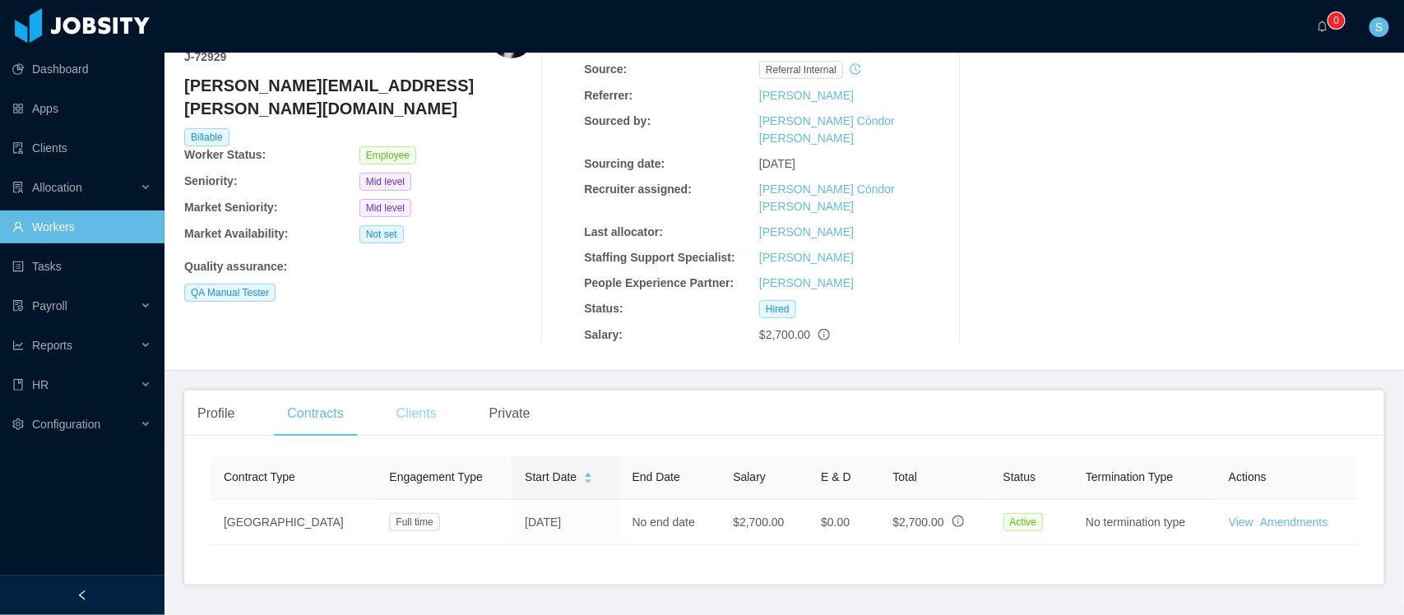
click at [409, 391] on div "Clients" at bounding box center [416, 414] width 67 height 46
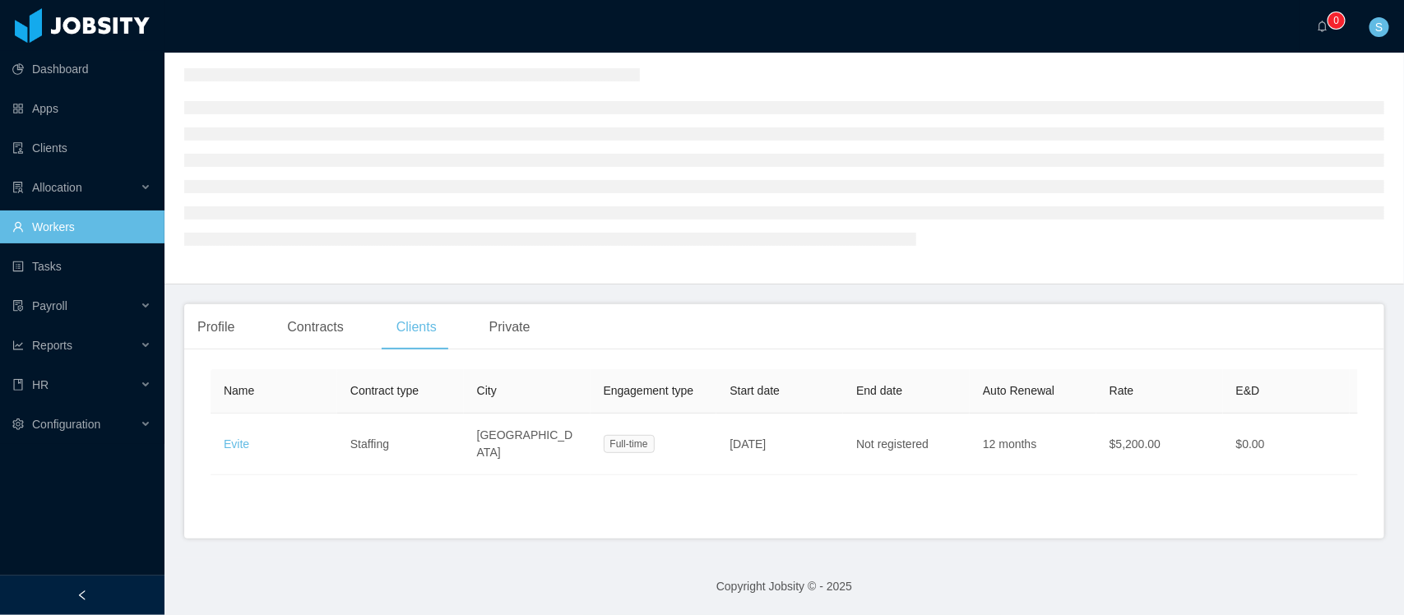
scroll to position [103, 0]
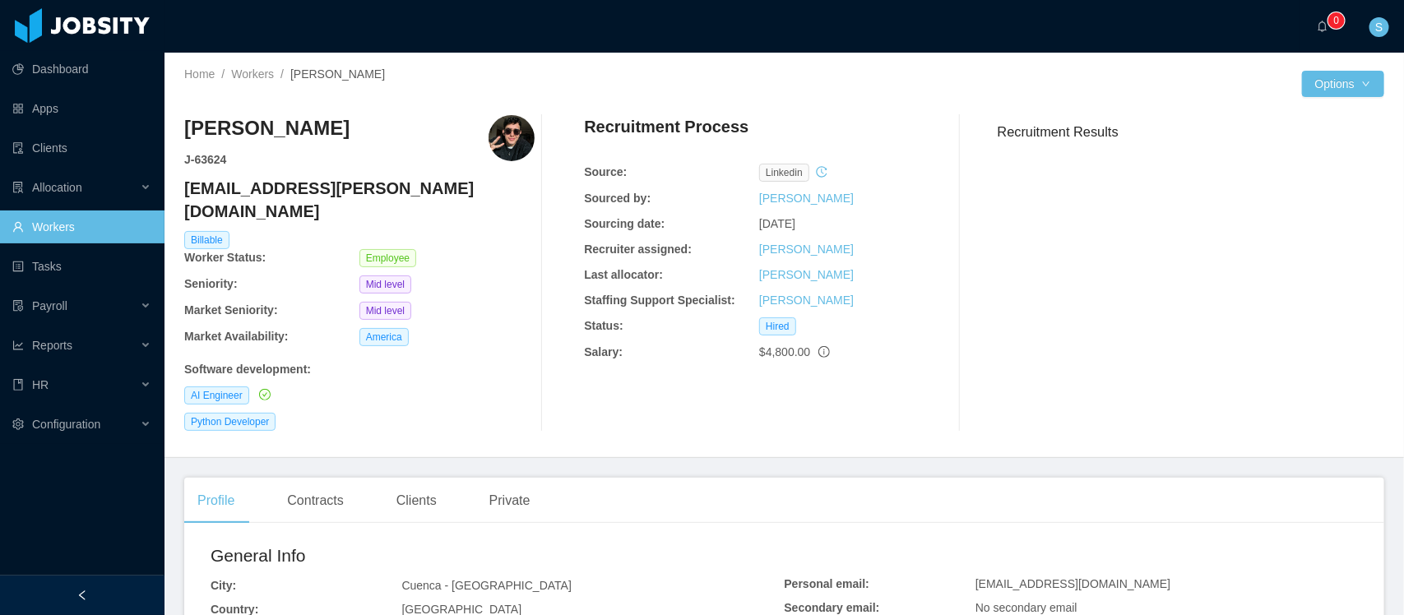
click at [327, 182] on h4 "[EMAIL_ADDRESS][PERSON_NAME][DOMAIN_NAME]" at bounding box center [359, 200] width 350 height 46
copy h4 "[EMAIL_ADDRESS][PERSON_NAME][DOMAIN_NAME]"
click at [420, 478] on div "Clients" at bounding box center [416, 501] width 67 height 46
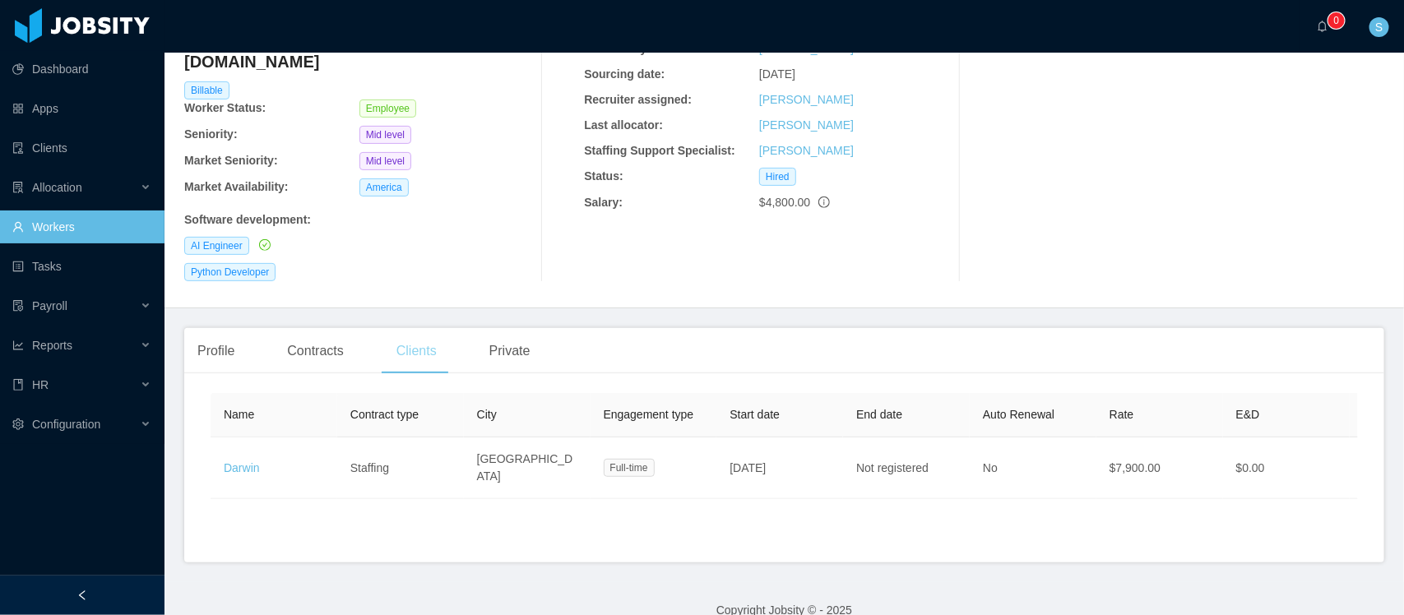
scroll to position [169, 0]
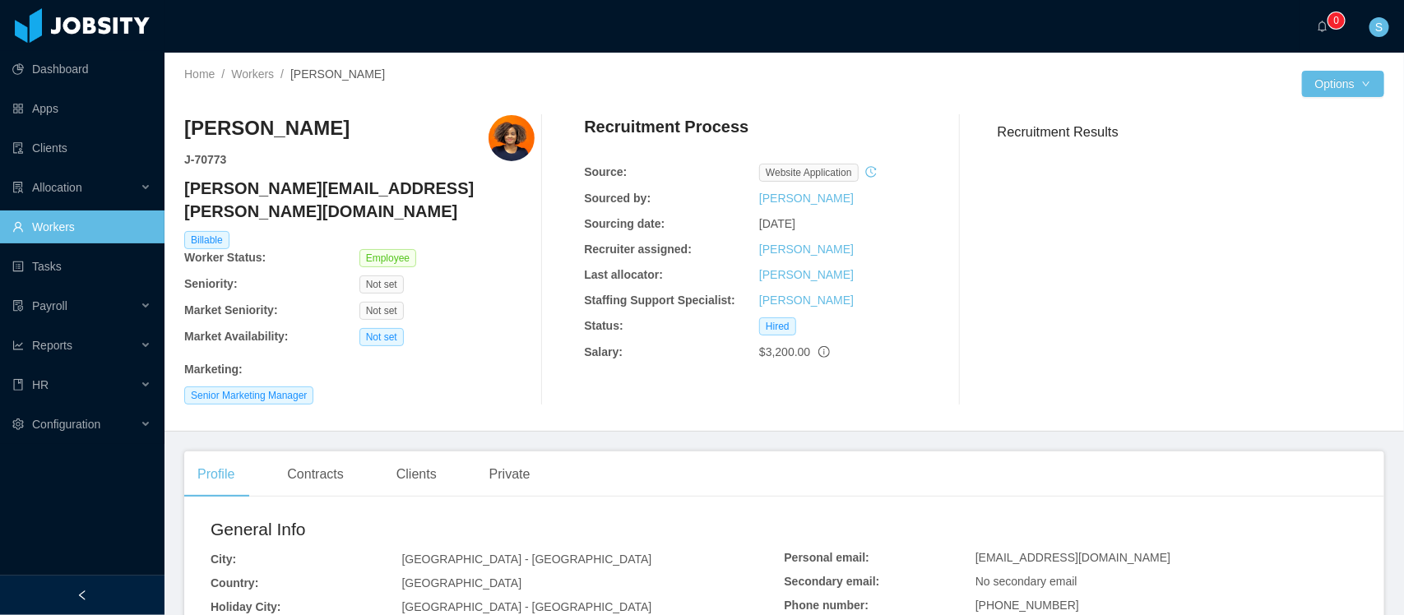
click at [266, 191] on h4 "[PERSON_NAME][EMAIL_ADDRESS][PERSON_NAME][DOMAIN_NAME]" at bounding box center [359, 200] width 350 height 46
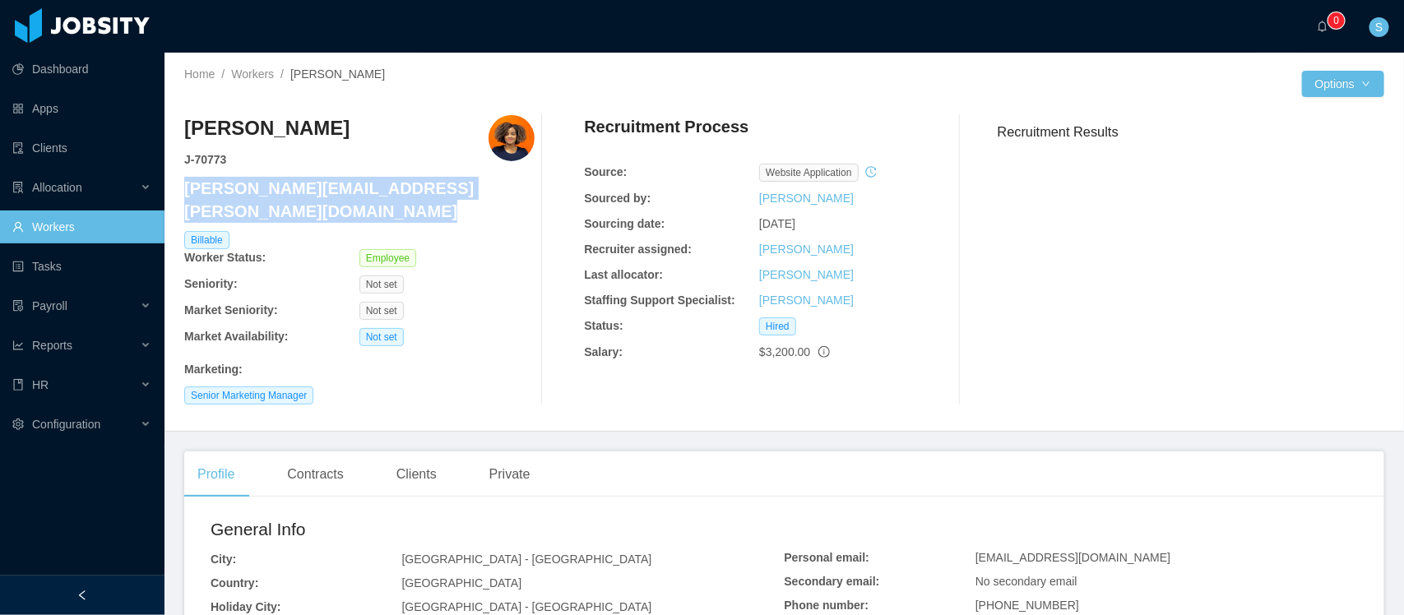
click at [266, 191] on h4 "[PERSON_NAME][EMAIL_ADDRESS][PERSON_NAME][DOMAIN_NAME]" at bounding box center [359, 200] width 350 height 46
copy h4 "[PERSON_NAME][EMAIL_ADDRESS][PERSON_NAME][DOMAIN_NAME]"
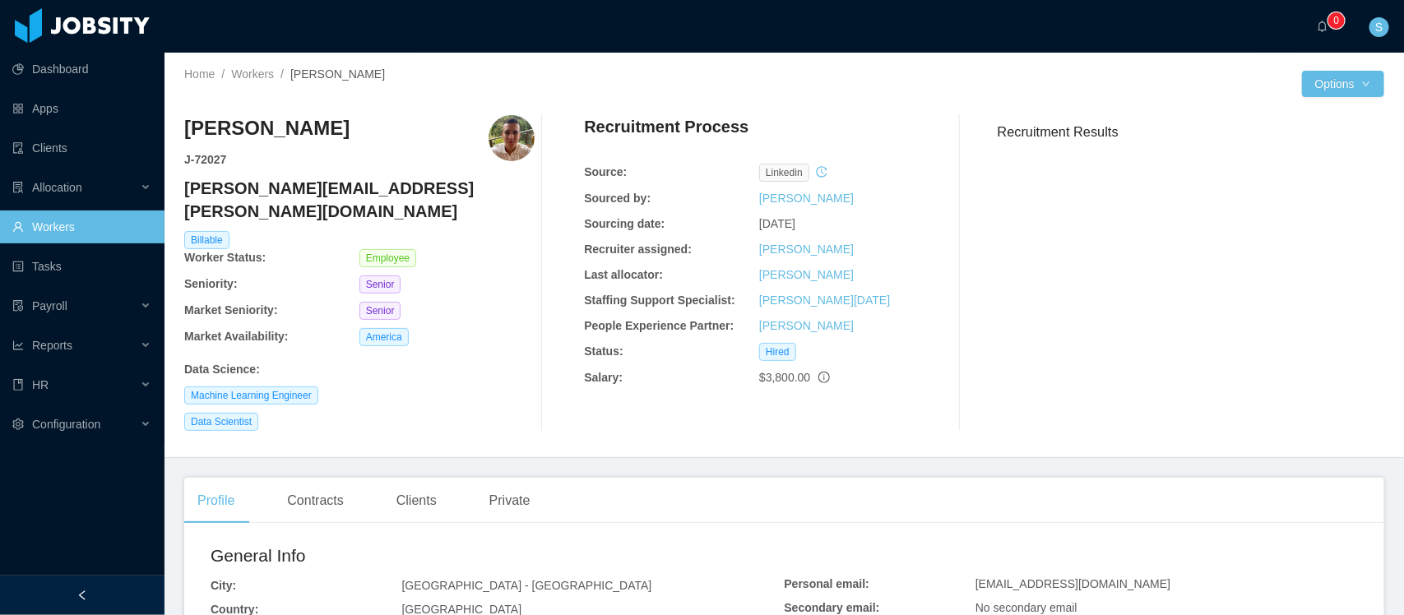
click at [351, 191] on h4 "santiago.cartagena@jobsity.com" at bounding box center [359, 200] width 350 height 46
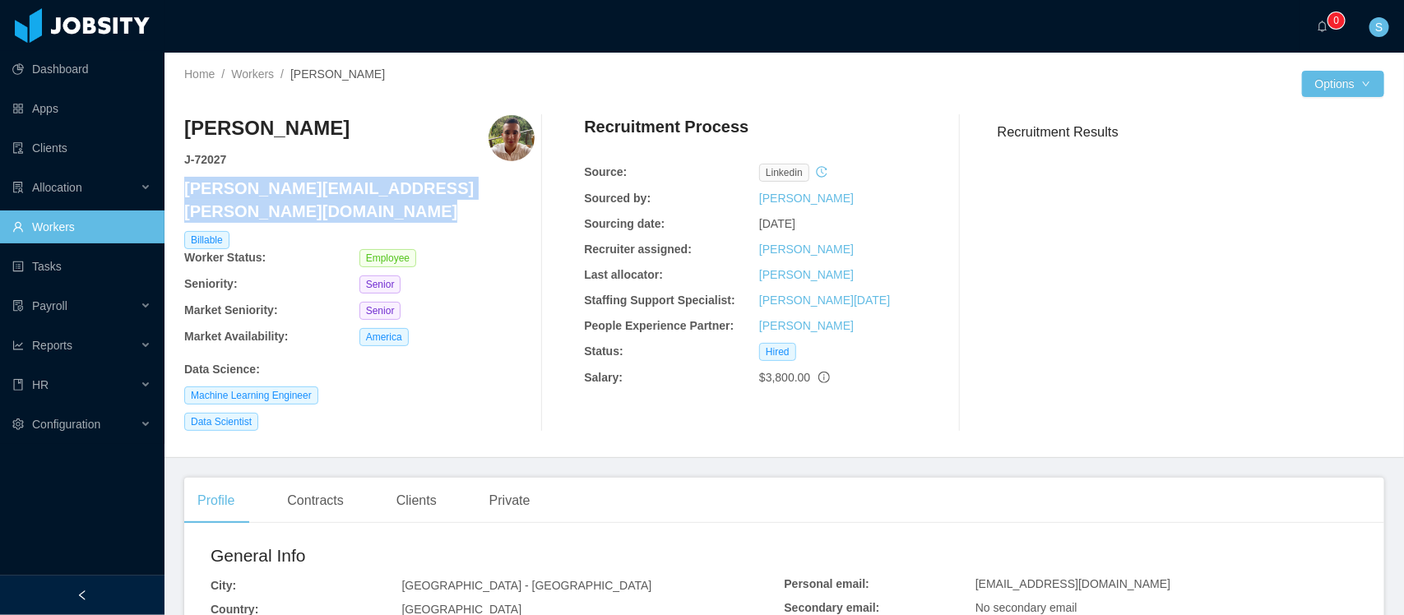
click at [351, 191] on h4 "santiago.cartagena@jobsity.com" at bounding box center [359, 200] width 350 height 46
copy h4 "santiago.cartagena@jobsity.com"
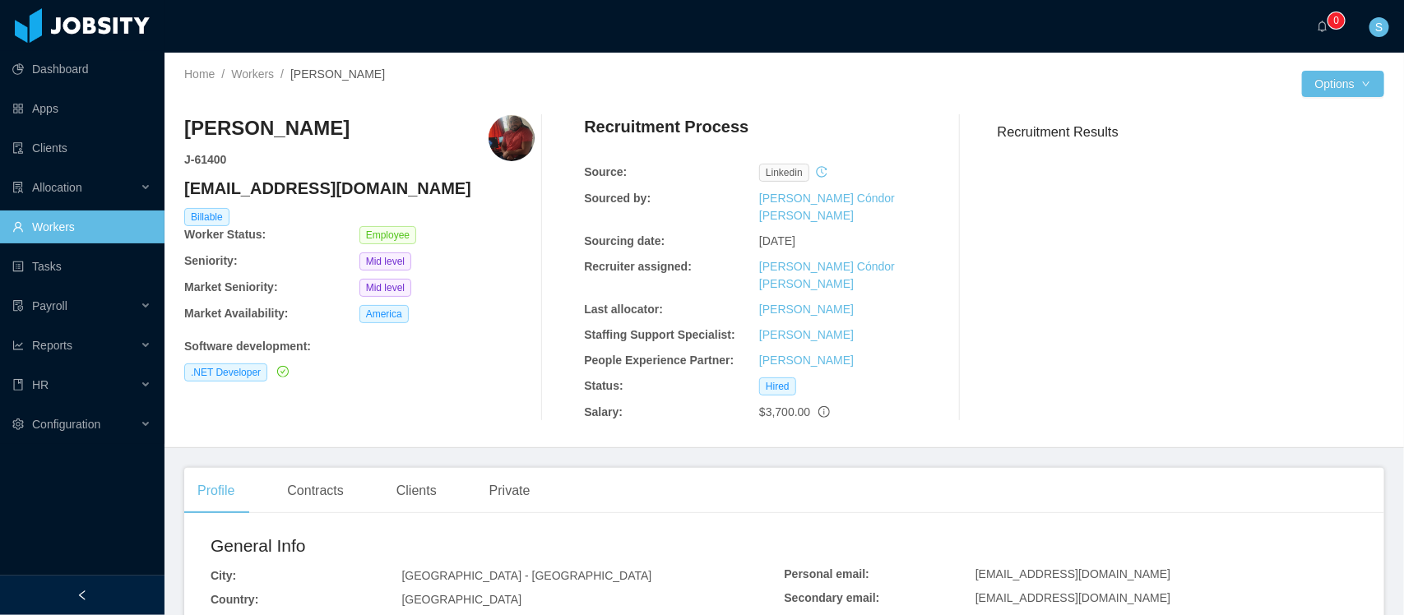
click at [290, 188] on h4 "[EMAIL_ADDRESS][DOMAIN_NAME]" at bounding box center [359, 188] width 350 height 23
copy h4 "[EMAIL_ADDRESS][DOMAIN_NAME]"
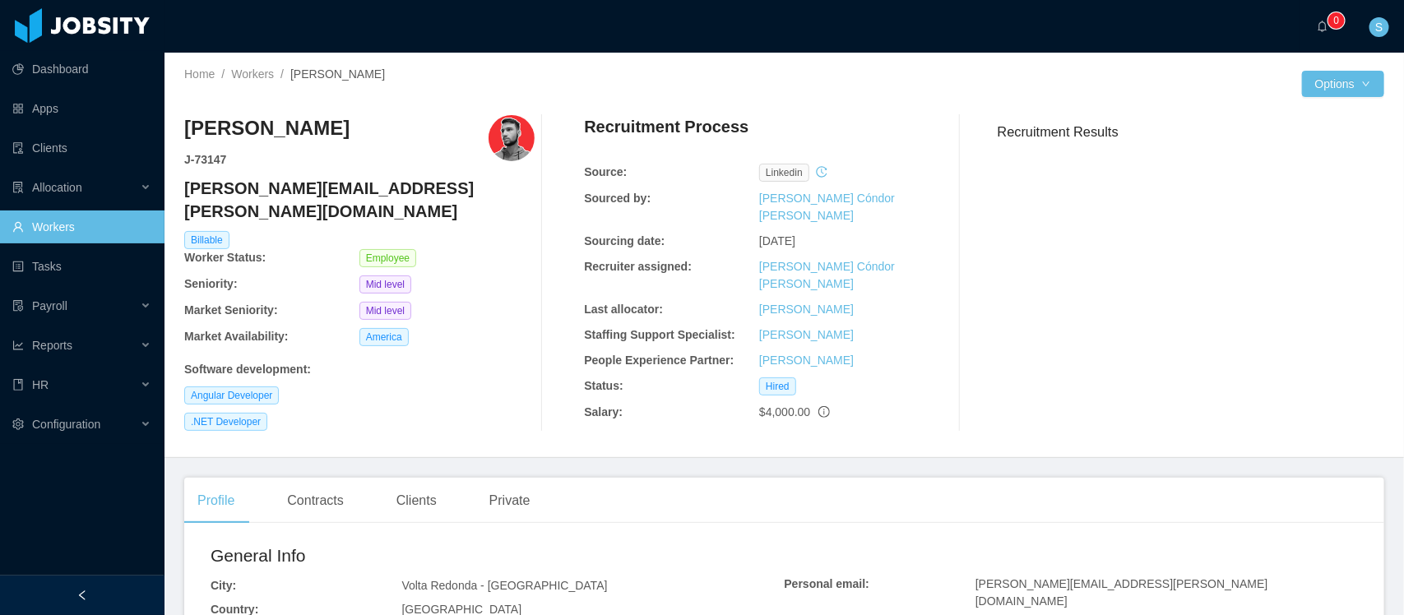
click at [347, 181] on h4 "gabriel.correa@jobsity.com" at bounding box center [359, 200] width 350 height 46
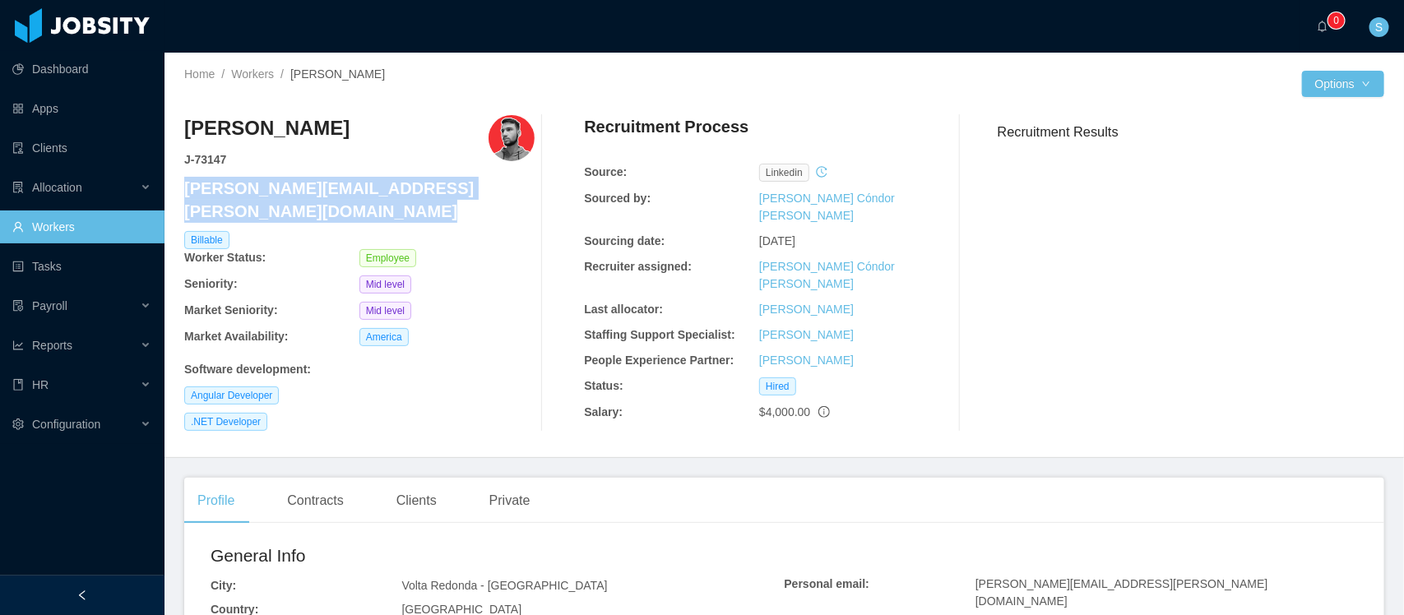
click at [347, 181] on h4 "gabriel.correa@jobsity.com" at bounding box center [359, 200] width 350 height 46
copy h4 "gabriel.correa@jobsity.com"
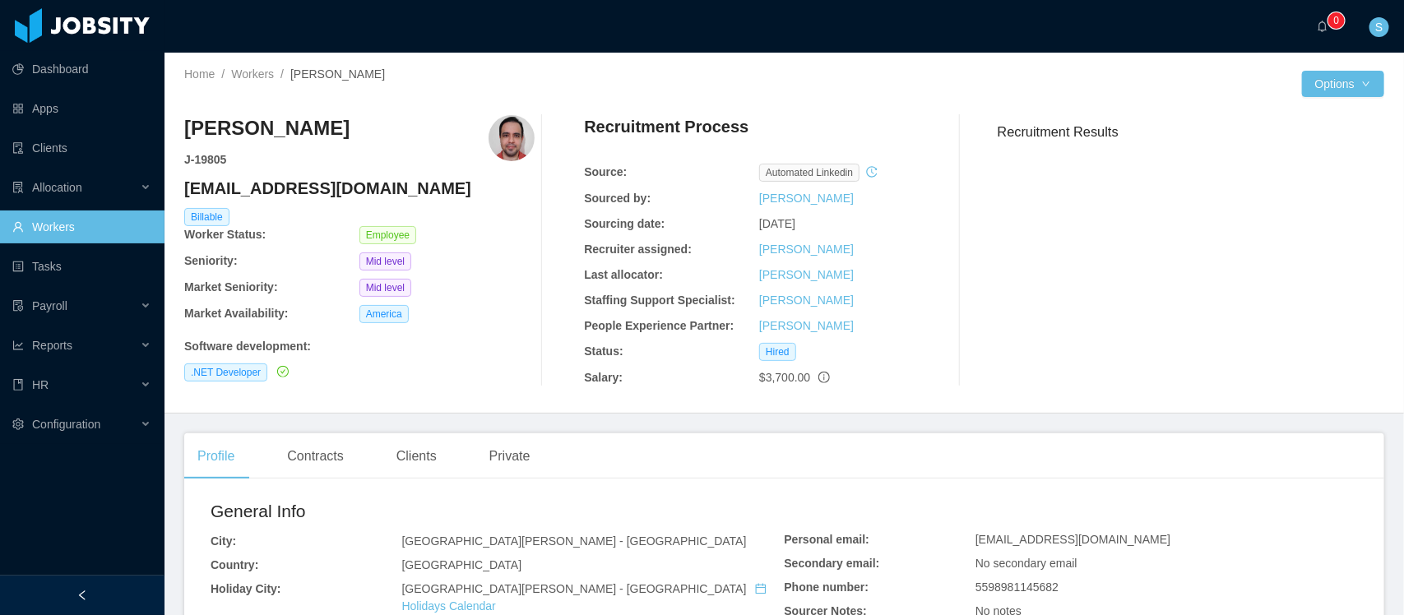
click at [327, 183] on h4 "andre.guimaraes@jobsity.com" at bounding box center [359, 188] width 350 height 23
copy h4 "andre.guimaraes@jobsity.com"
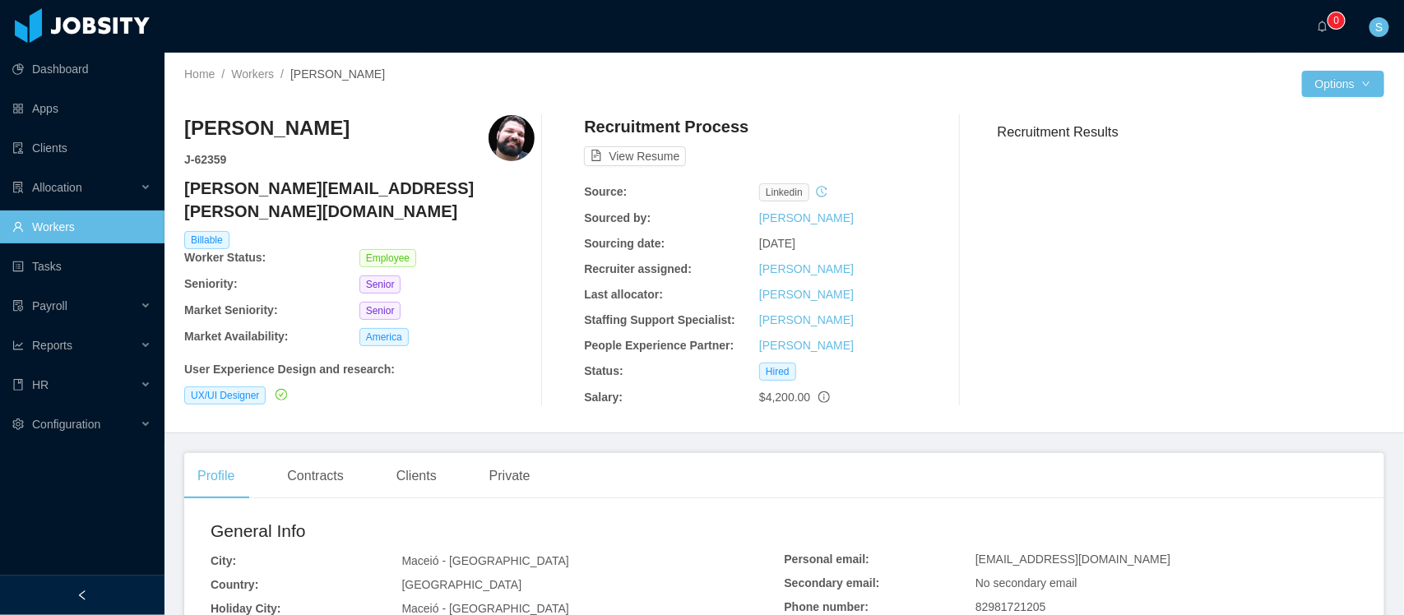
click at [266, 187] on h4 "[PERSON_NAME][EMAIL_ADDRESS][PERSON_NAME][DOMAIN_NAME]" at bounding box center [359, 200] width 350 height 46
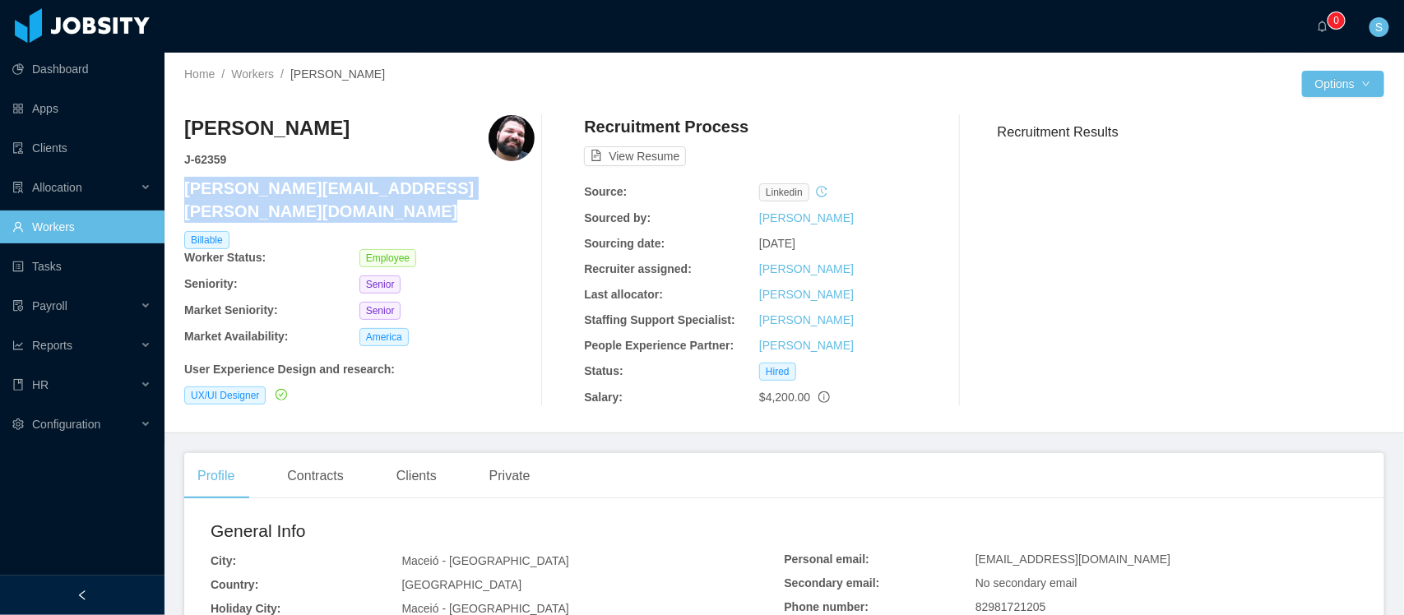
click at [266, 187] on h4 "[PERSON_NAME][EMAIL_ADDRESS][PERSON_NAME][DOMAIN_NAME]" at bounding box center [359, 200] width 350 height 46
copy h4 "[PERSON_NAME][EMAIL_ADDRESS][PERSON_NAME][DOMAIN_NAME]"
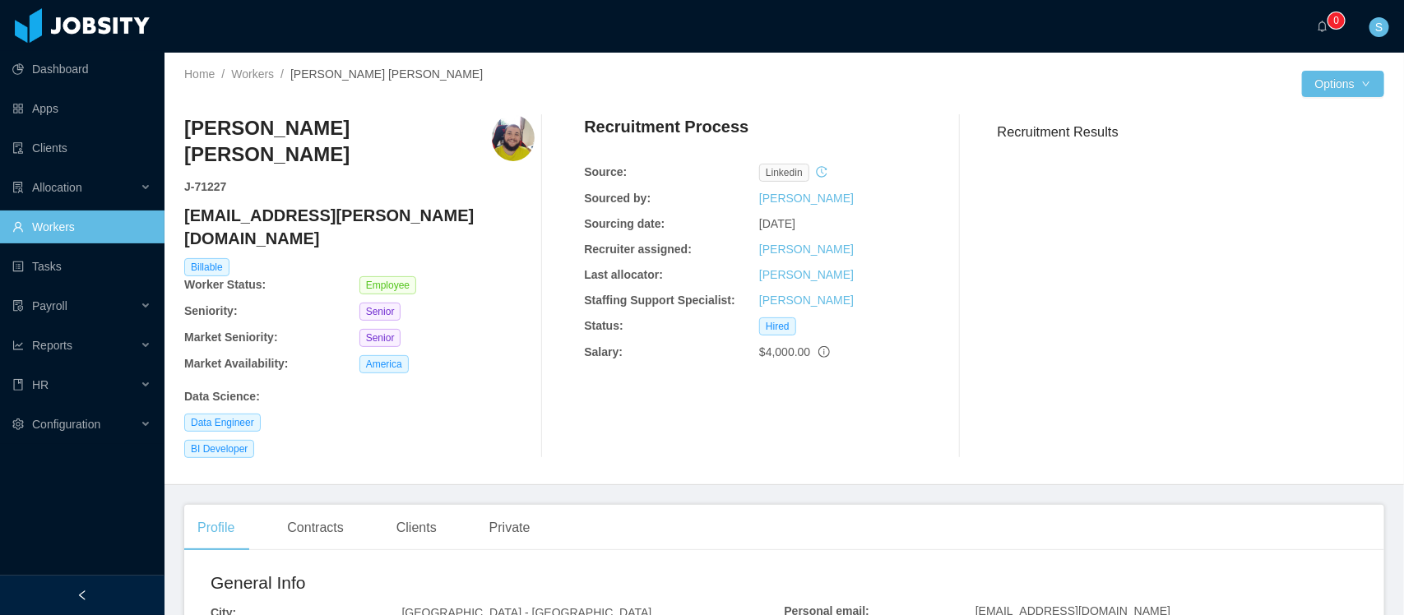
click at [284, 204] on h4 "andre.farias@jobsity.com" at bounding box center [359, 227] width 350 height 46
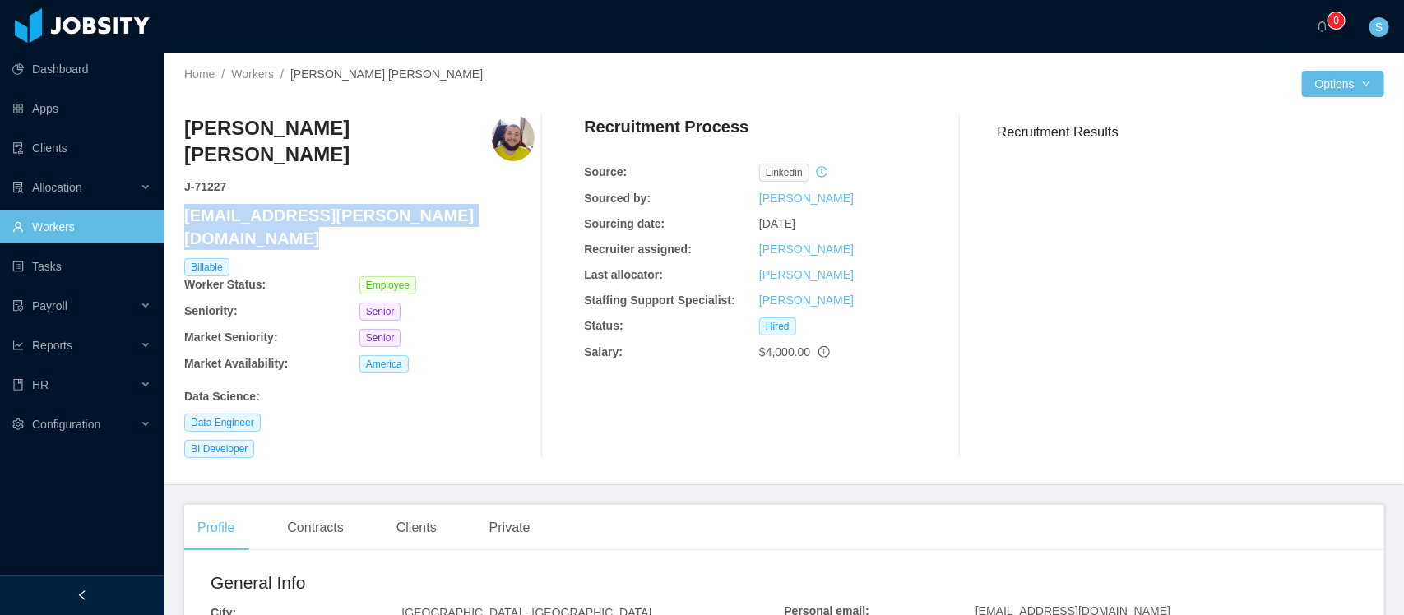
click at [284, 204] on h4 "andre.farias@jobsity.com" at bounding box center [359, 227] width 350 height 46
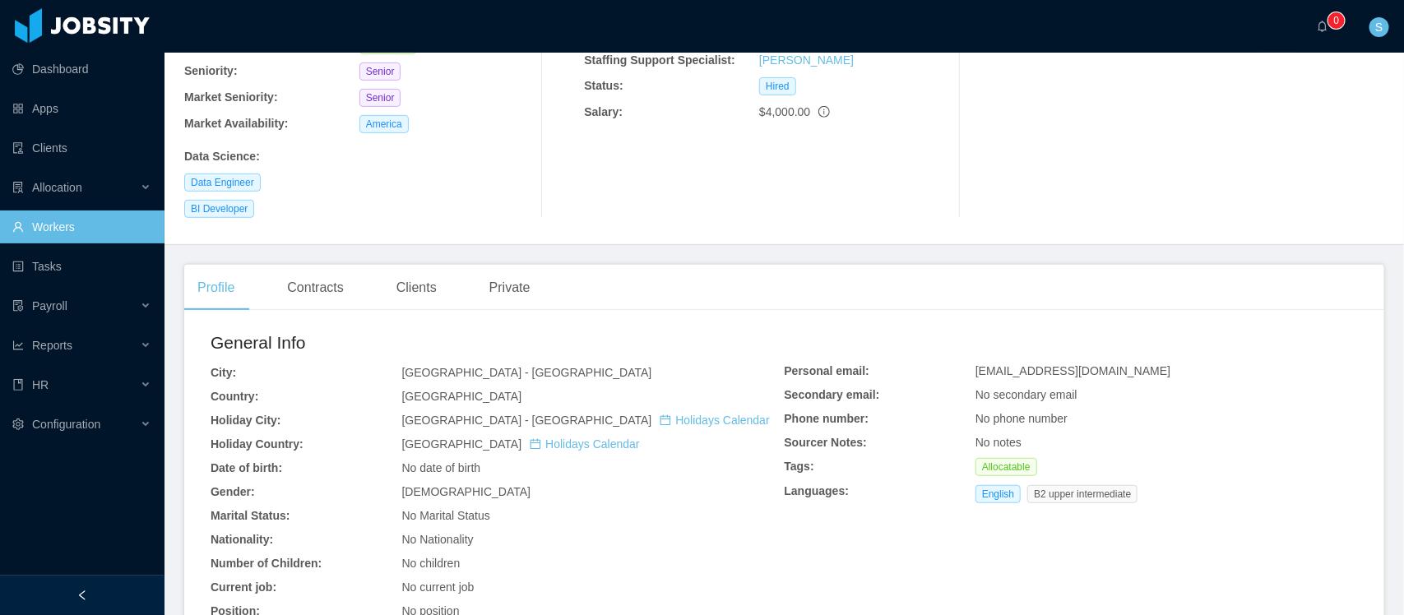
scroll to position [309, 0]
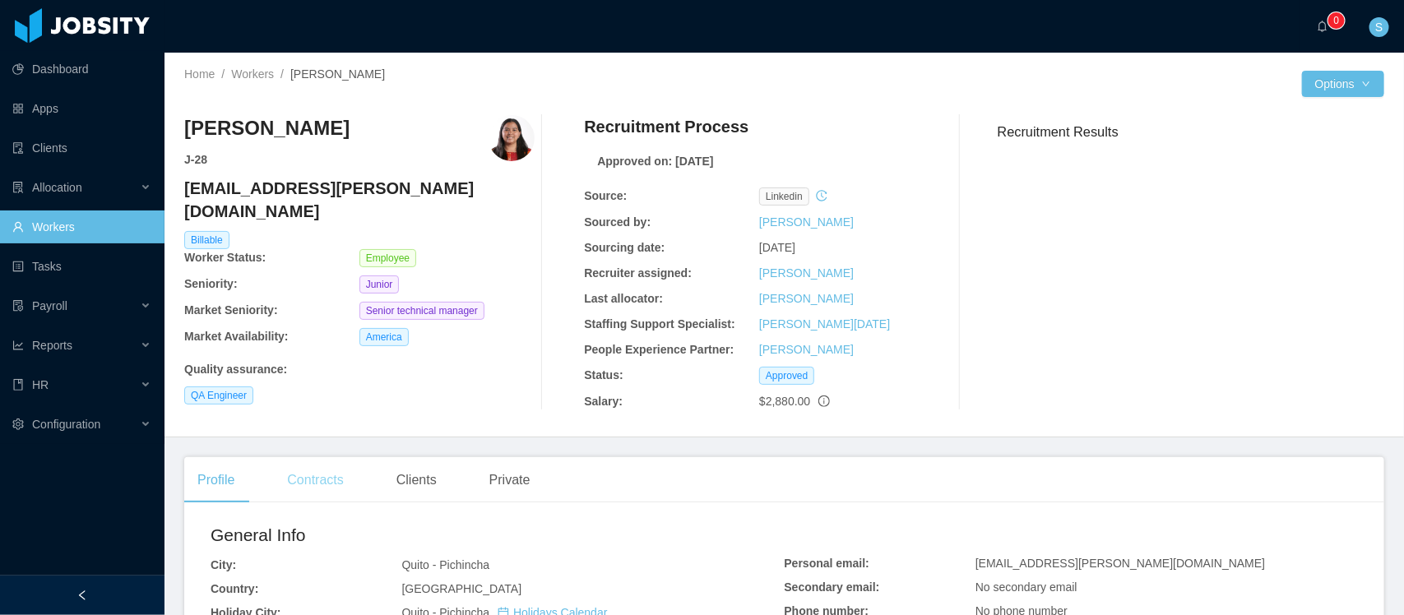
click at [311, 477] on div "Contracts" at bounding box center [315, 480] width 82 height 46
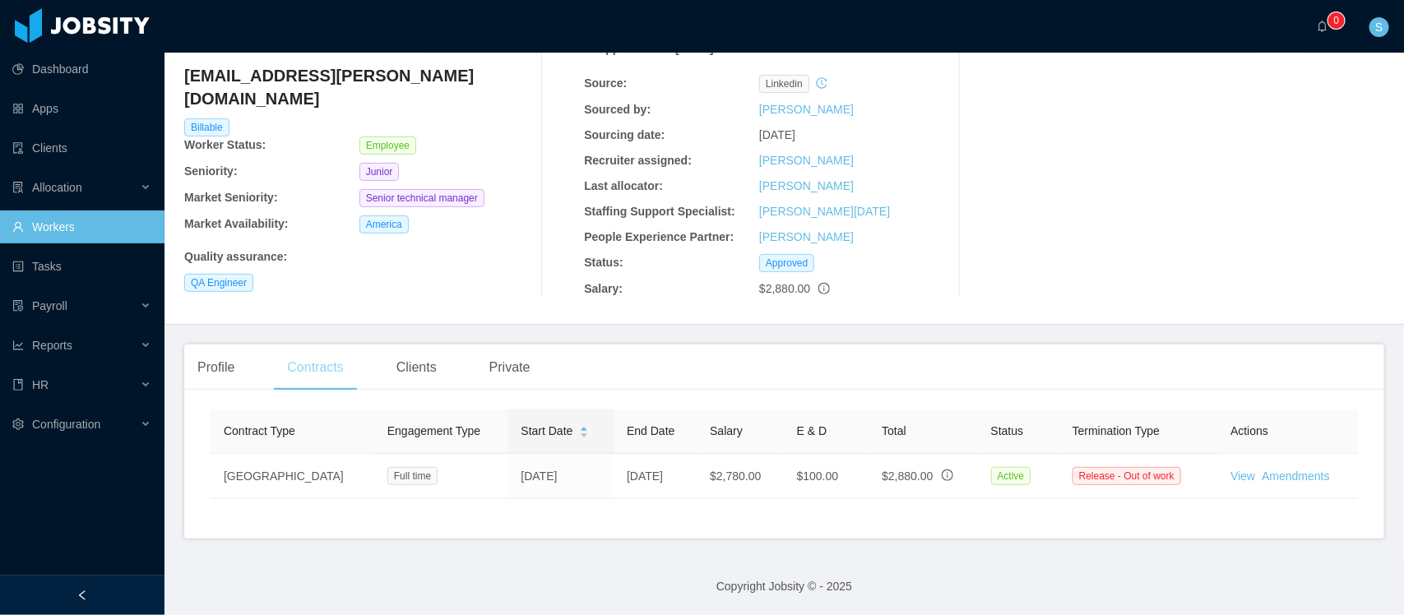
scroll to position [129, 0]
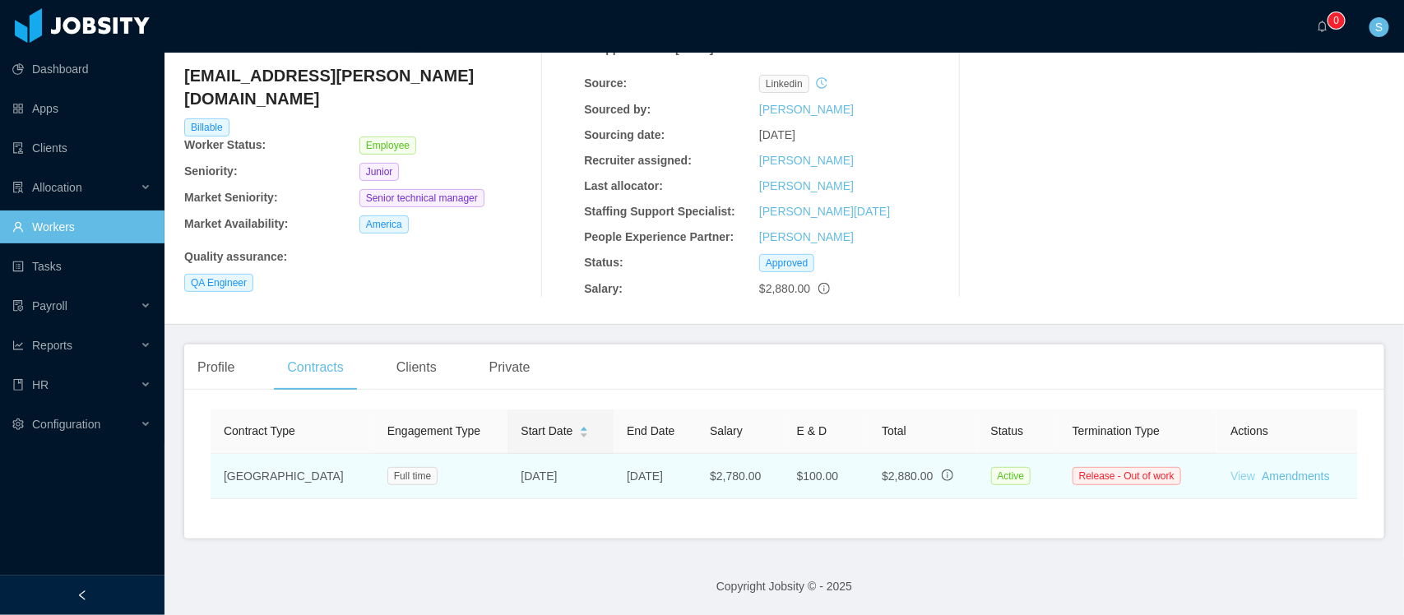
click at [1231, 470] on link "View" at bounding box center [1243, 476] width 25 height 13
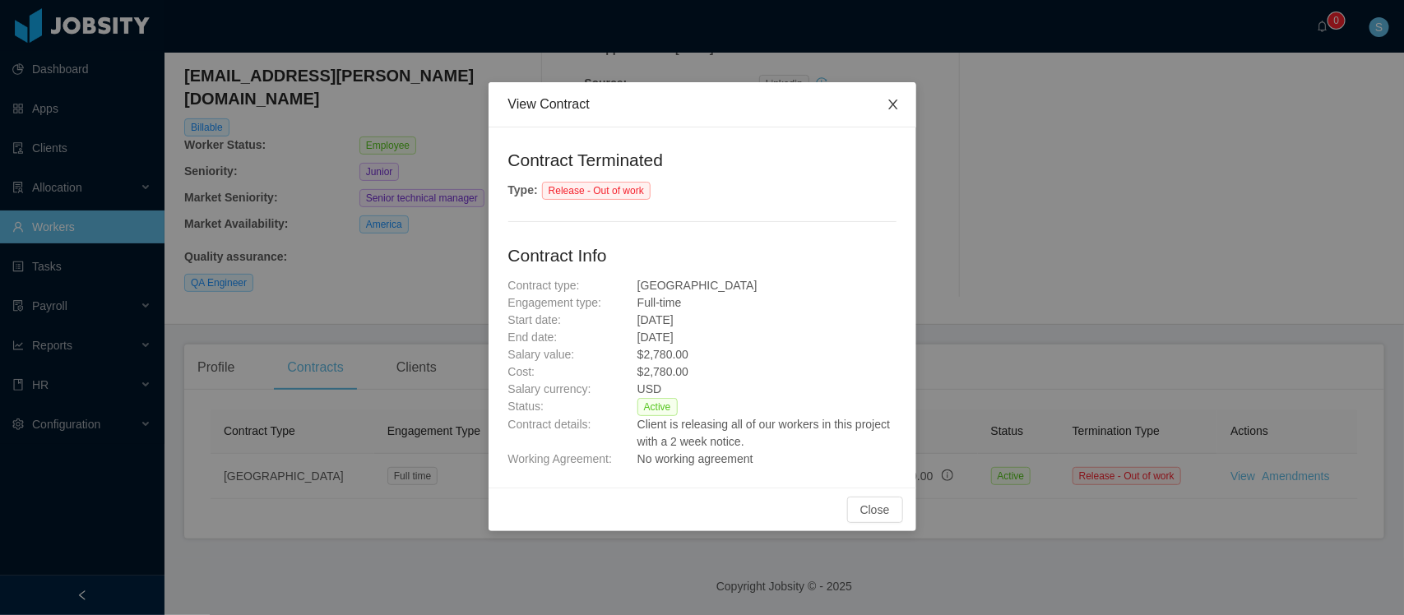
click at [895, 104] on icon "icon: close" at bounding box center [893, 104] width 13 height 13
